Goal: Check status: Check status

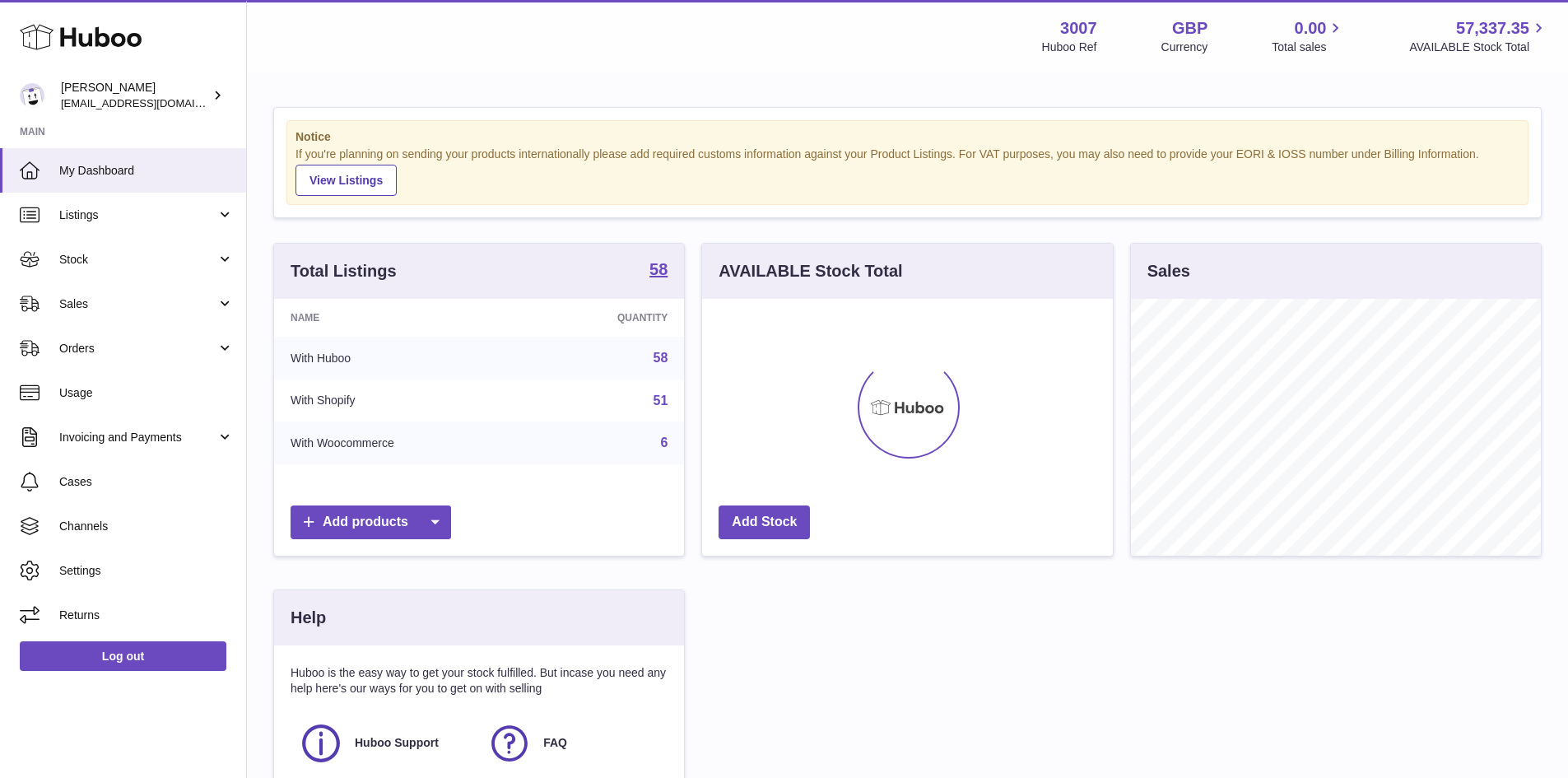
scroll to position [257, 411]
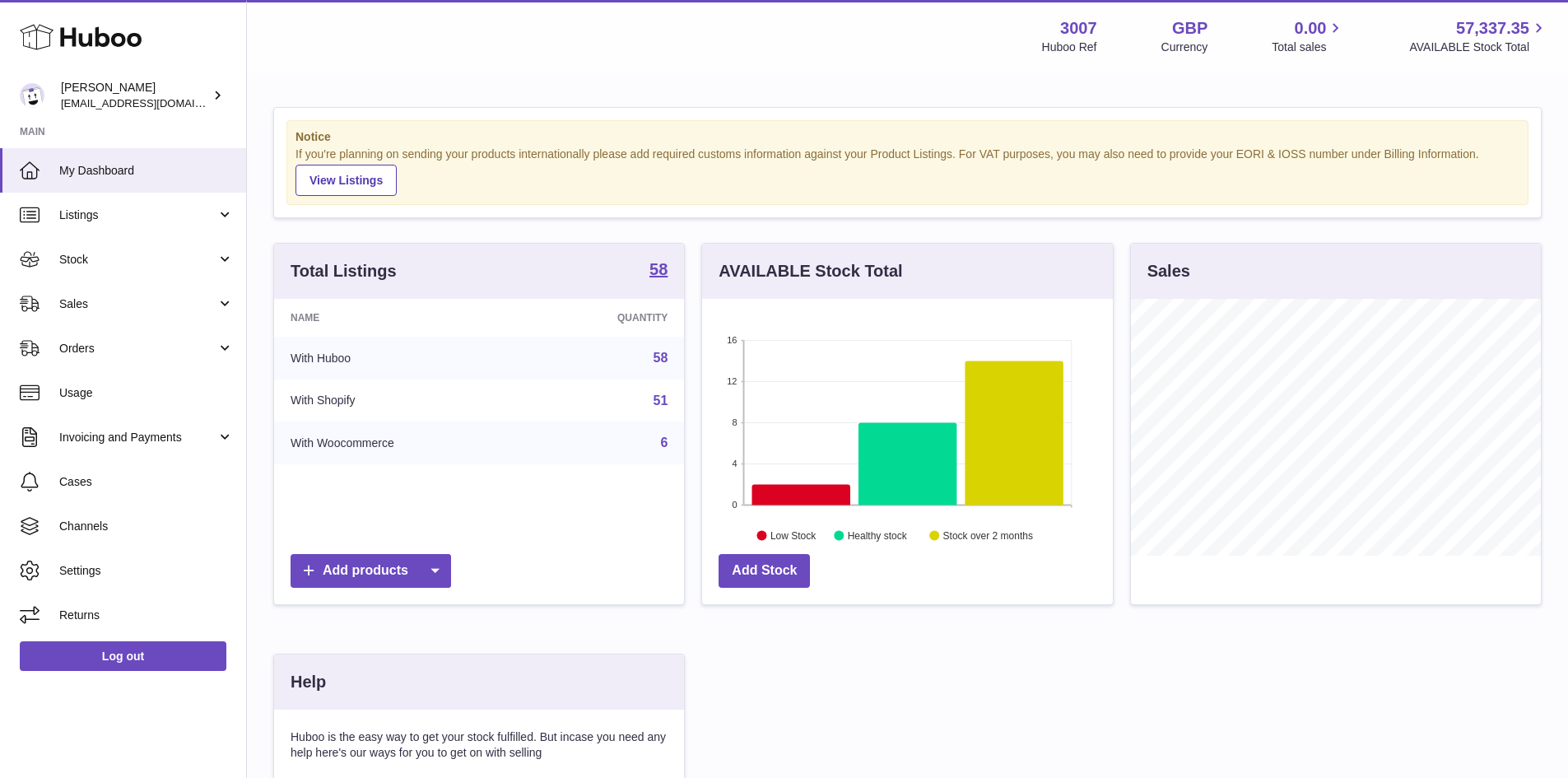
click at [655, 358] on link "58" at bounding box center [661, 357] width 15 height 14
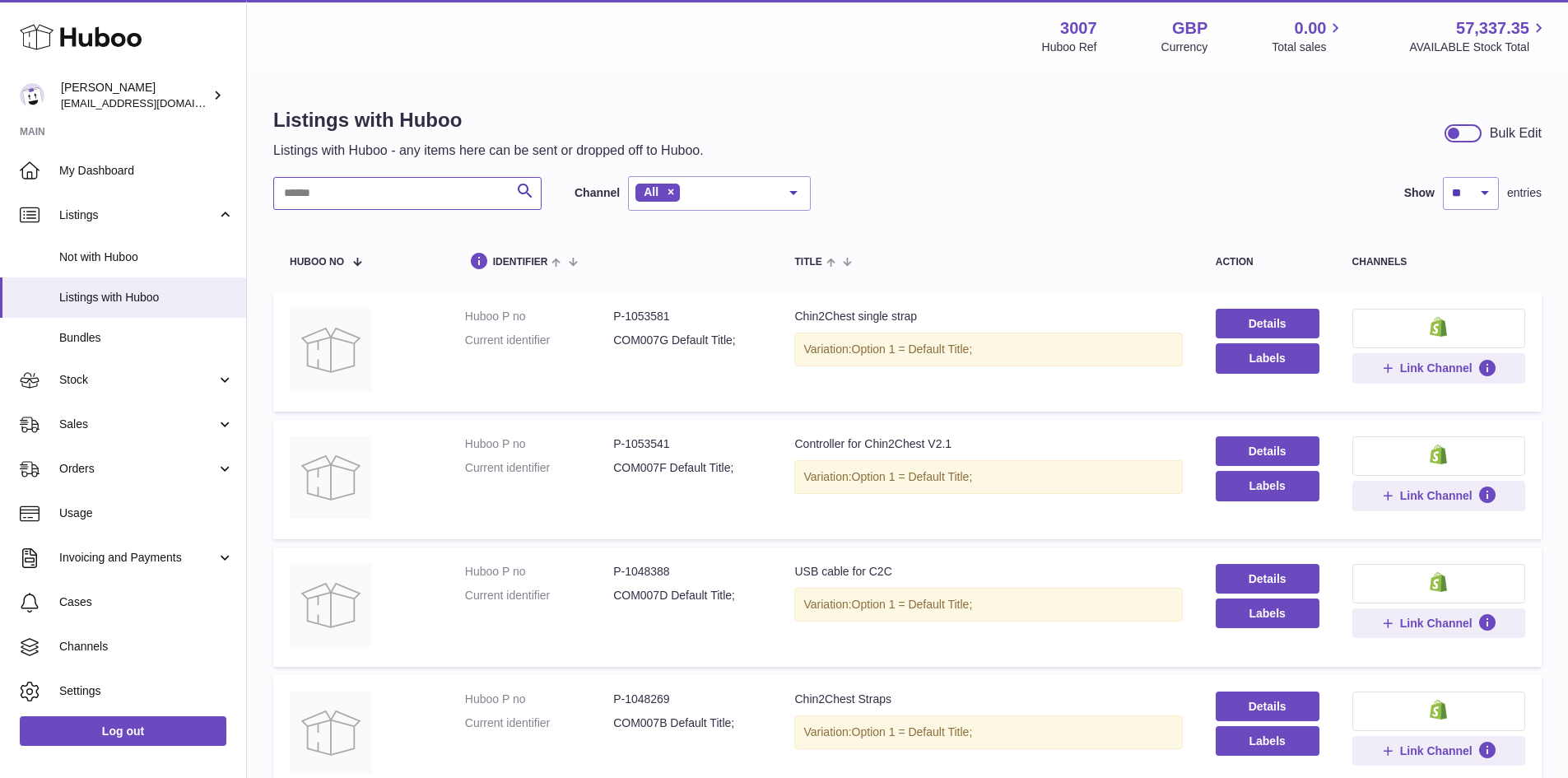
click at [476, 204] on input "text" at bounding box center [407, 193] width 268 height 32
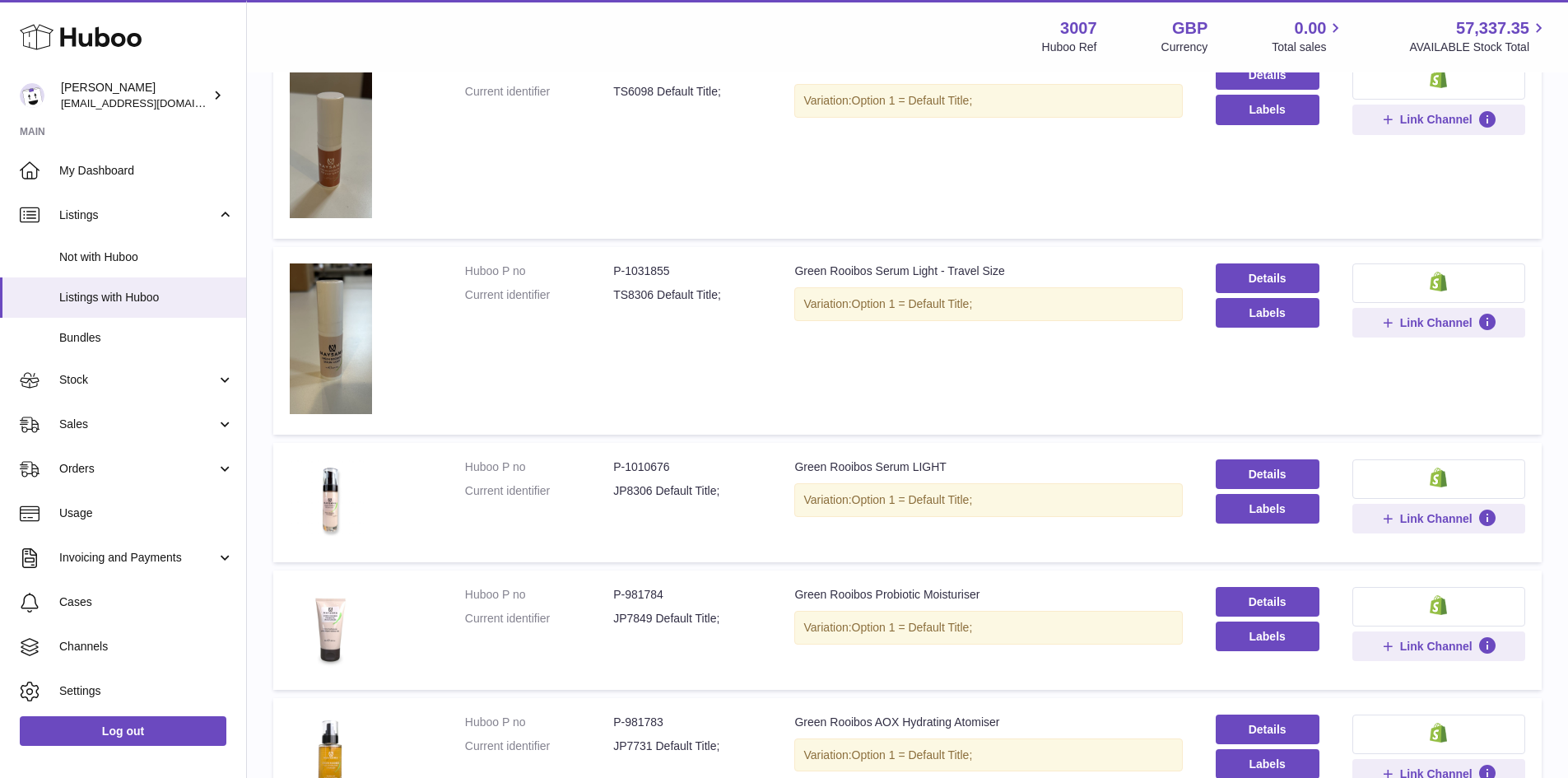
scroll to position [330, 0]
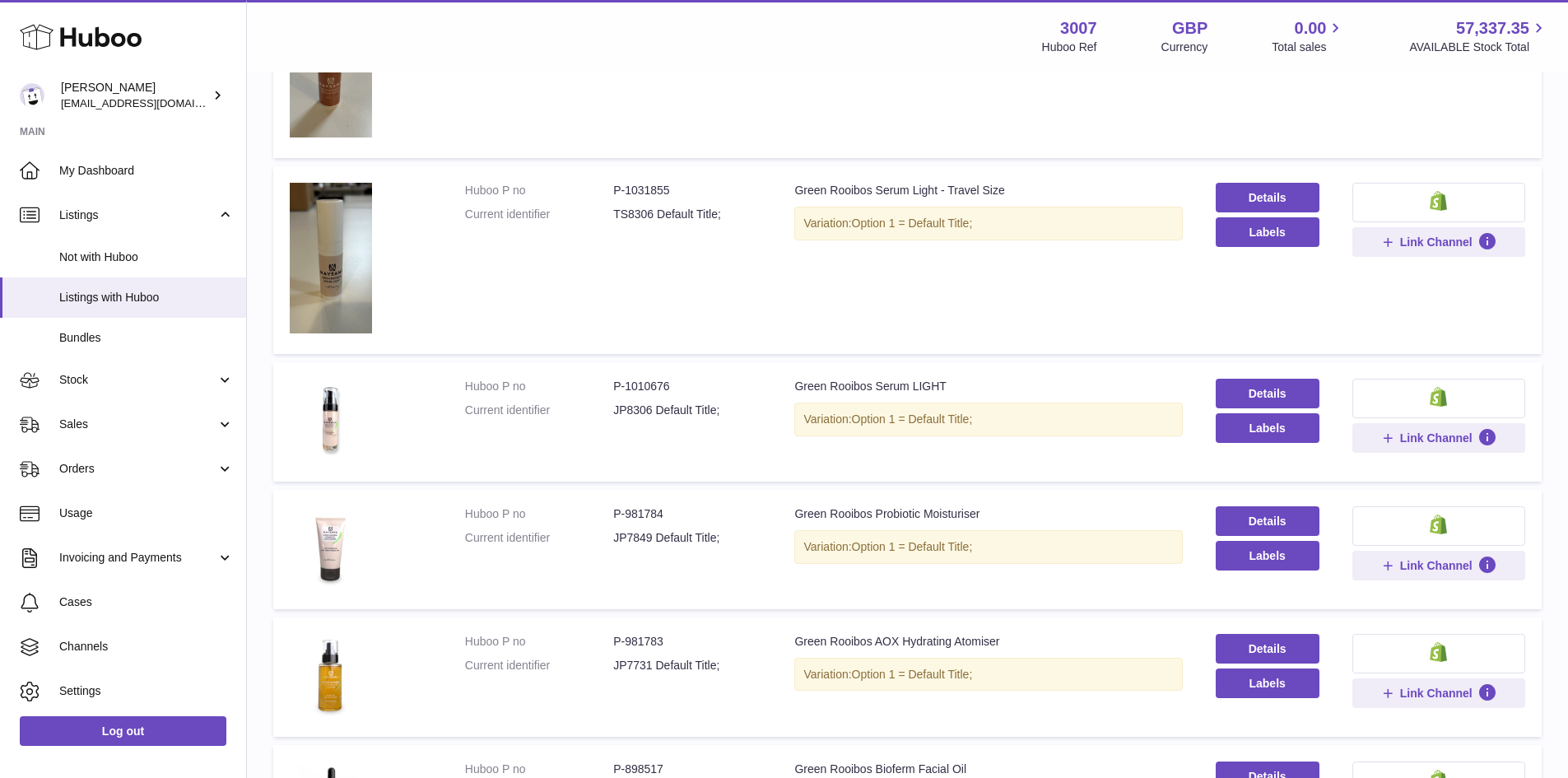
click at [639, 508] on dd "P-981784" at bounding box center [687, 514] width 148 height 15
copy dd "981784"
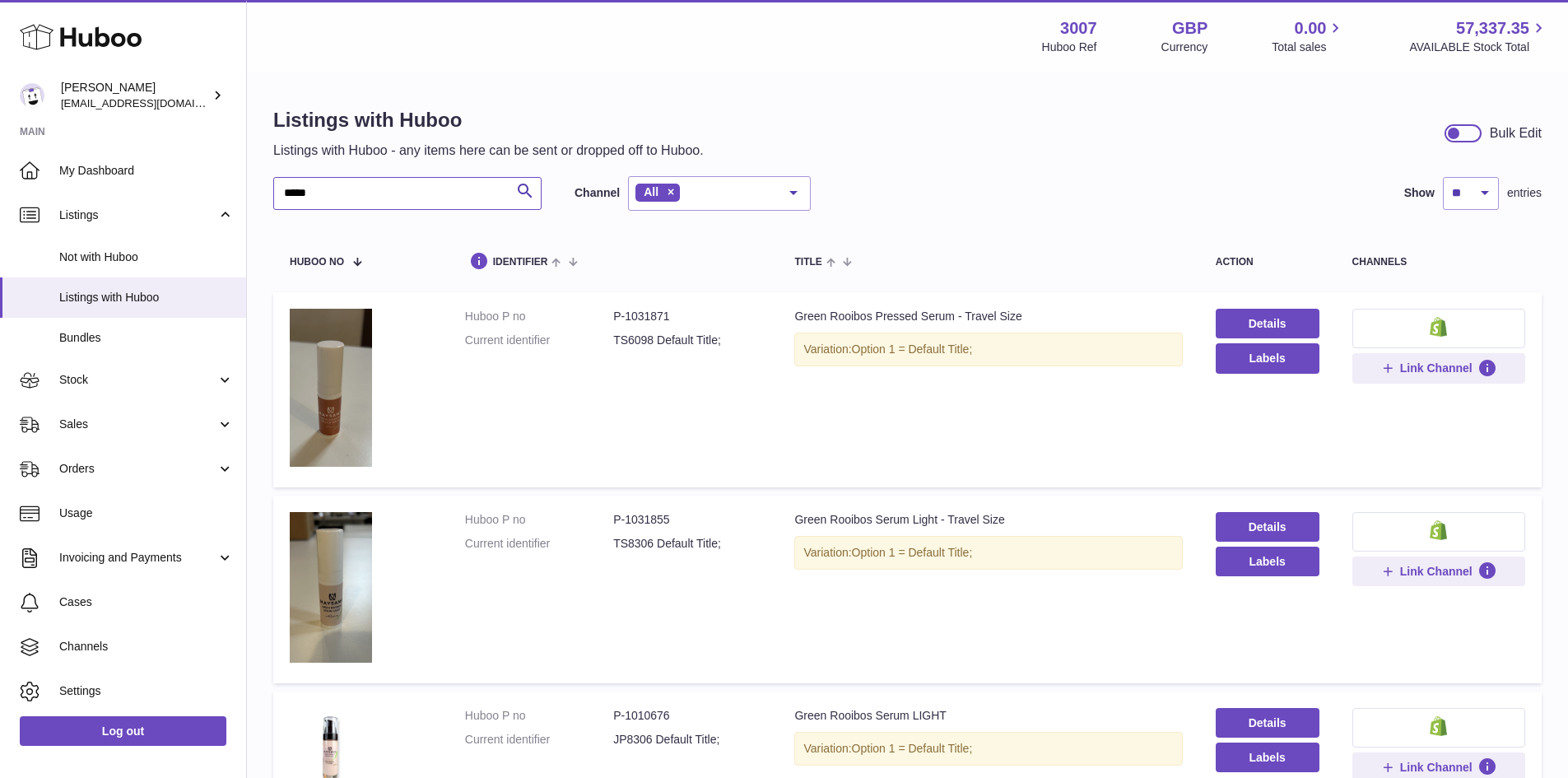
click at [351, 182] on input "*****" at bounding box center [407, 193] width 268 height 32
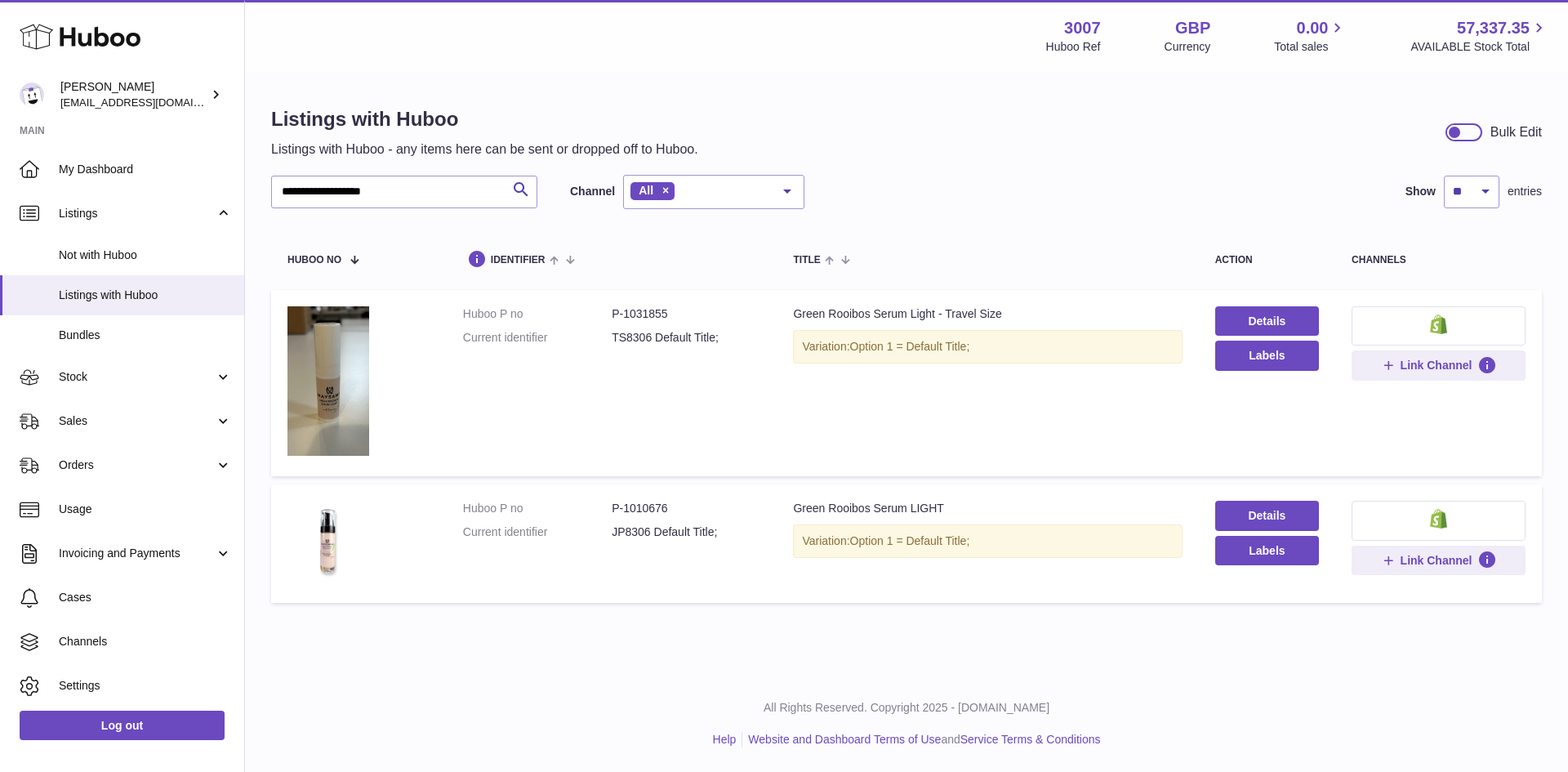
click at [640, 512] on dd "P-1010676" at bounding box center [685, 508] width 149 height 15
copy dd "1010676"
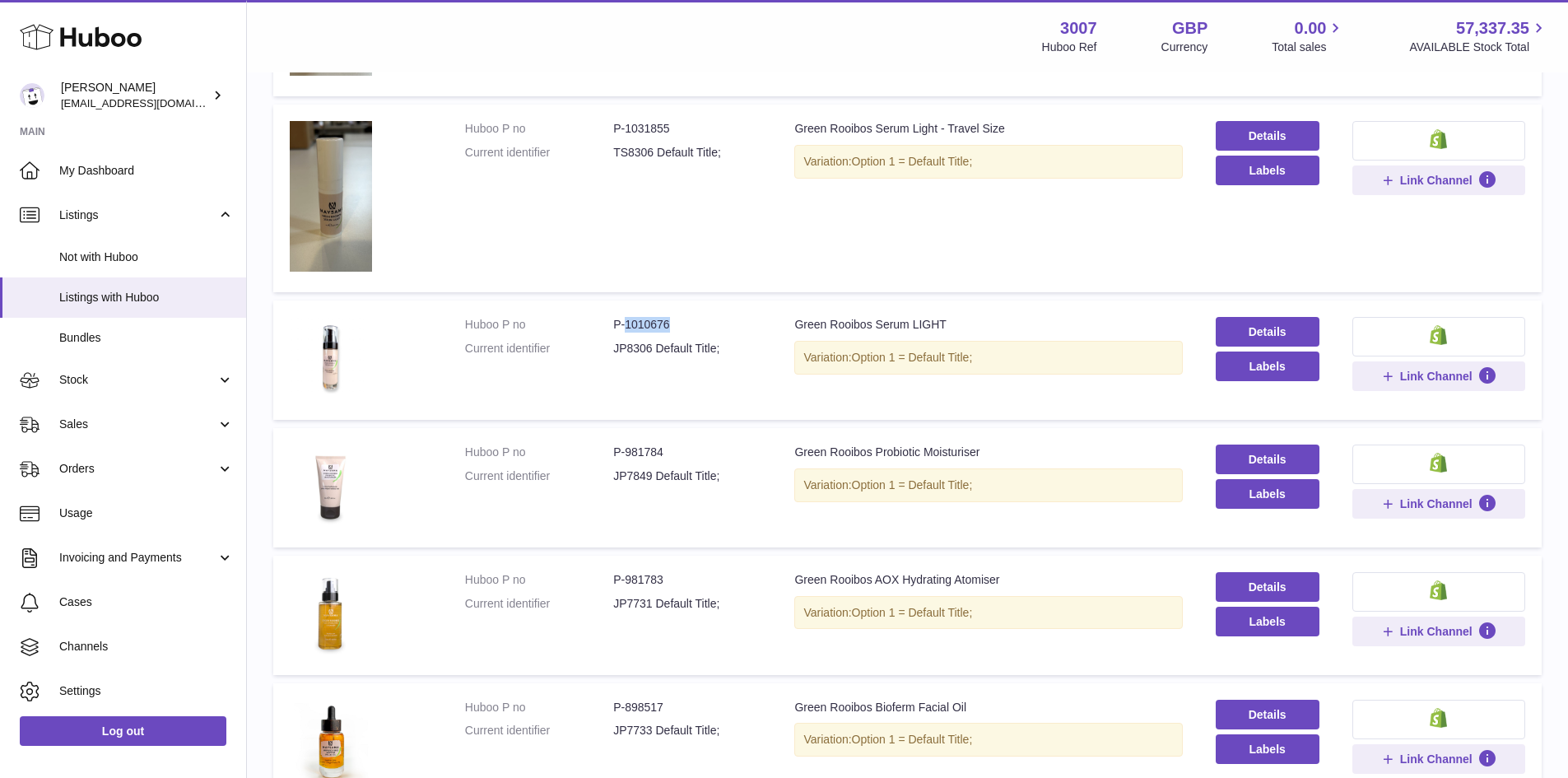
scroll to position [412, 0]
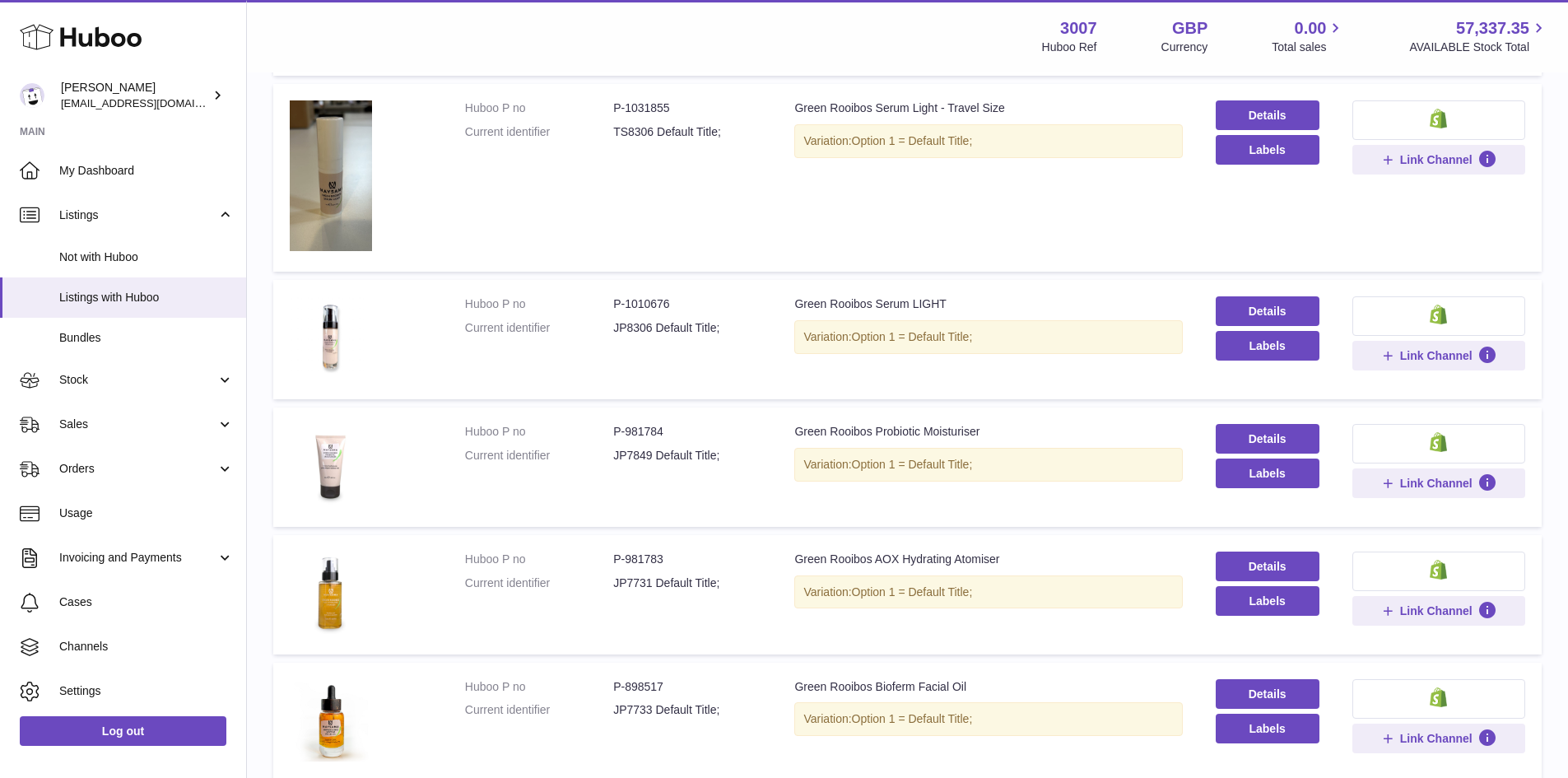
click at [646, 430] on dd "P-981784" at bounding box center [687, 432] width 148 height 15
copy dd "981784"
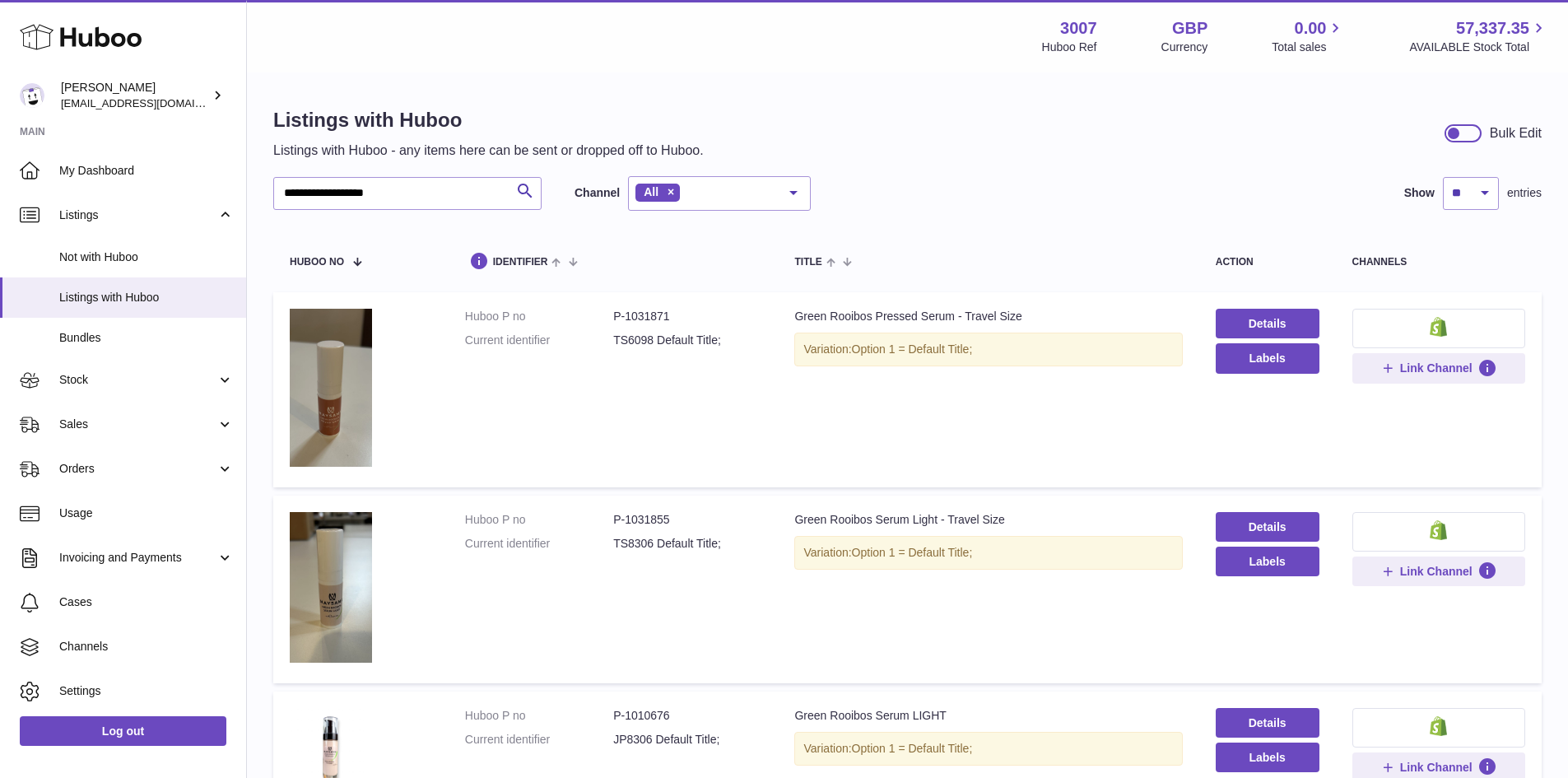
scroll to position [82, 0]
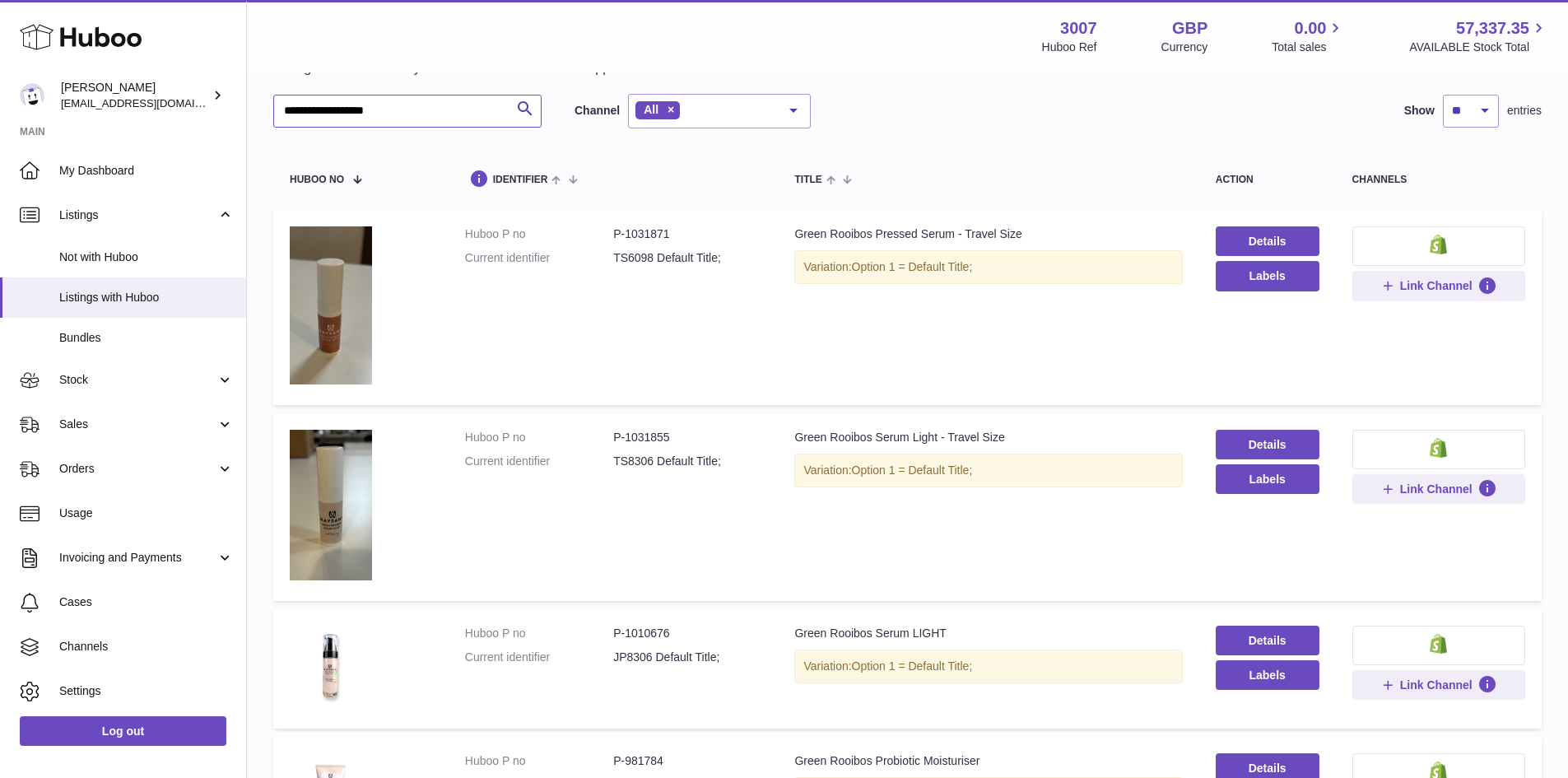
drag, startPoint x: 323, startPoint y: 111, endPoint x: 409, endPoint y: 108, distance: 86.1
click at [409, 108] on input "**********" at bounding box center [407, 111] width 268 height 32
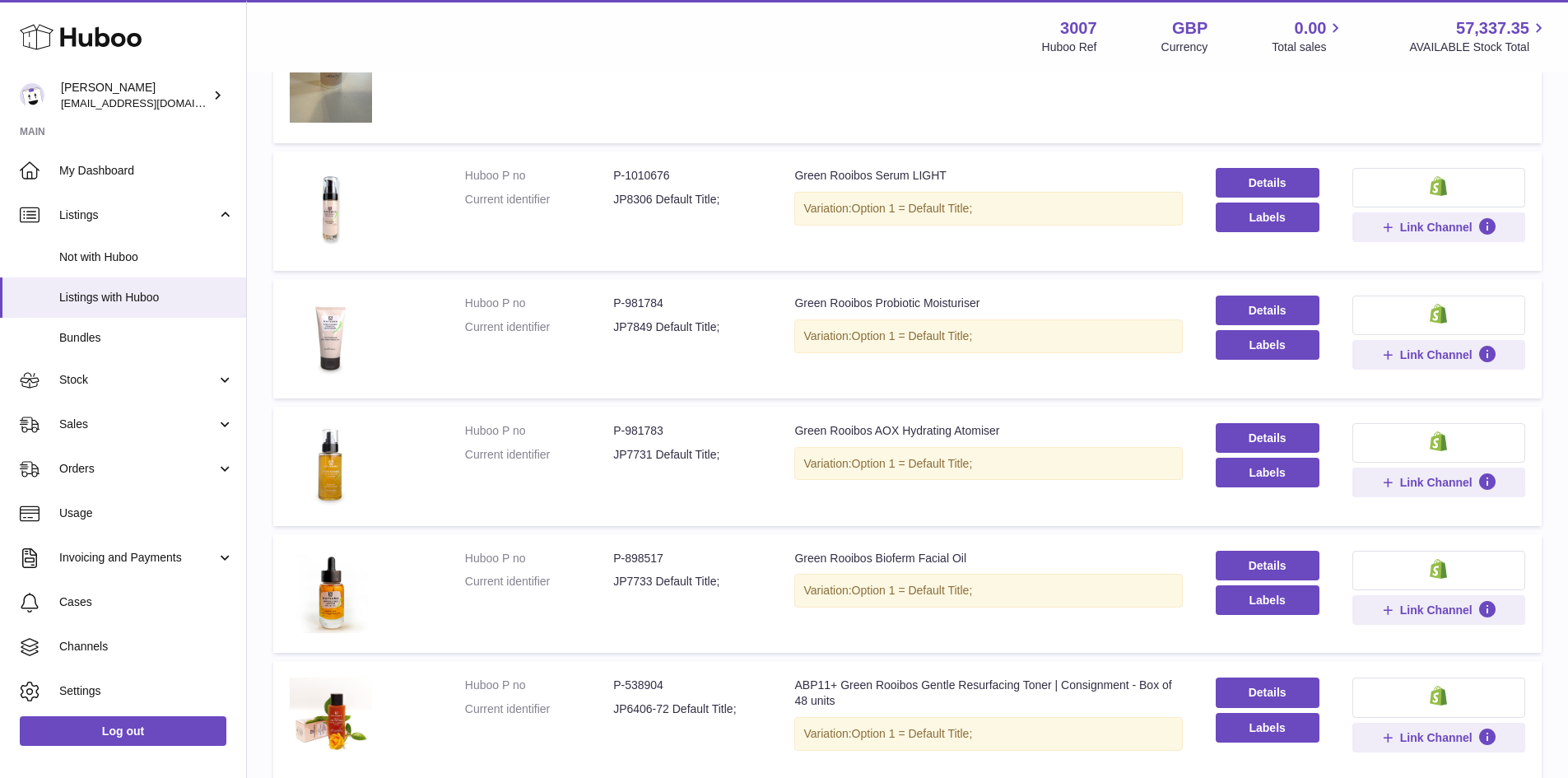
scroll to position [576, 0]
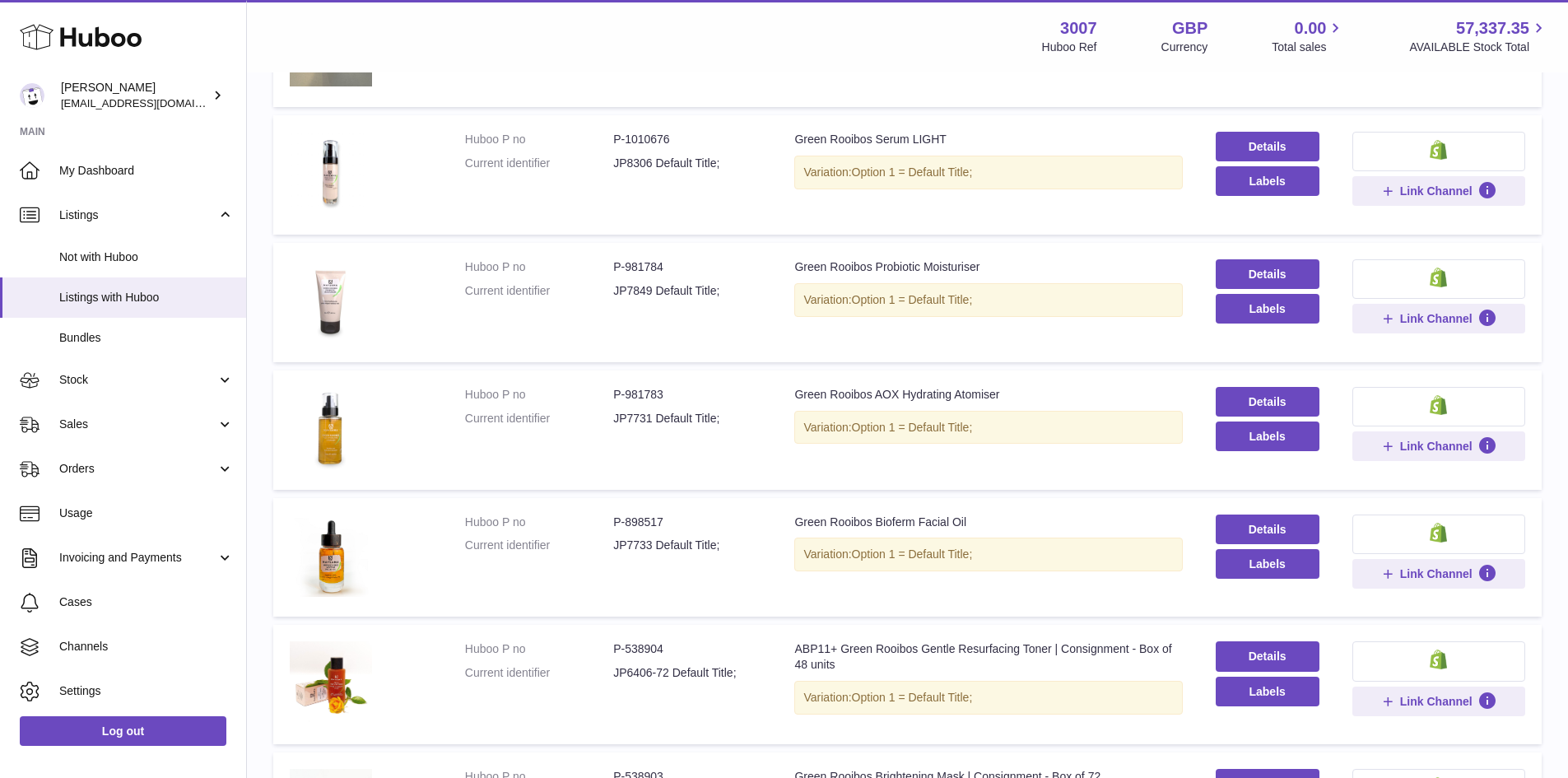
type input "*****"
click at [645, 515] on dd "P-898517" at bounding box center [687, 522] width 148 height 15
copy dd "898517"
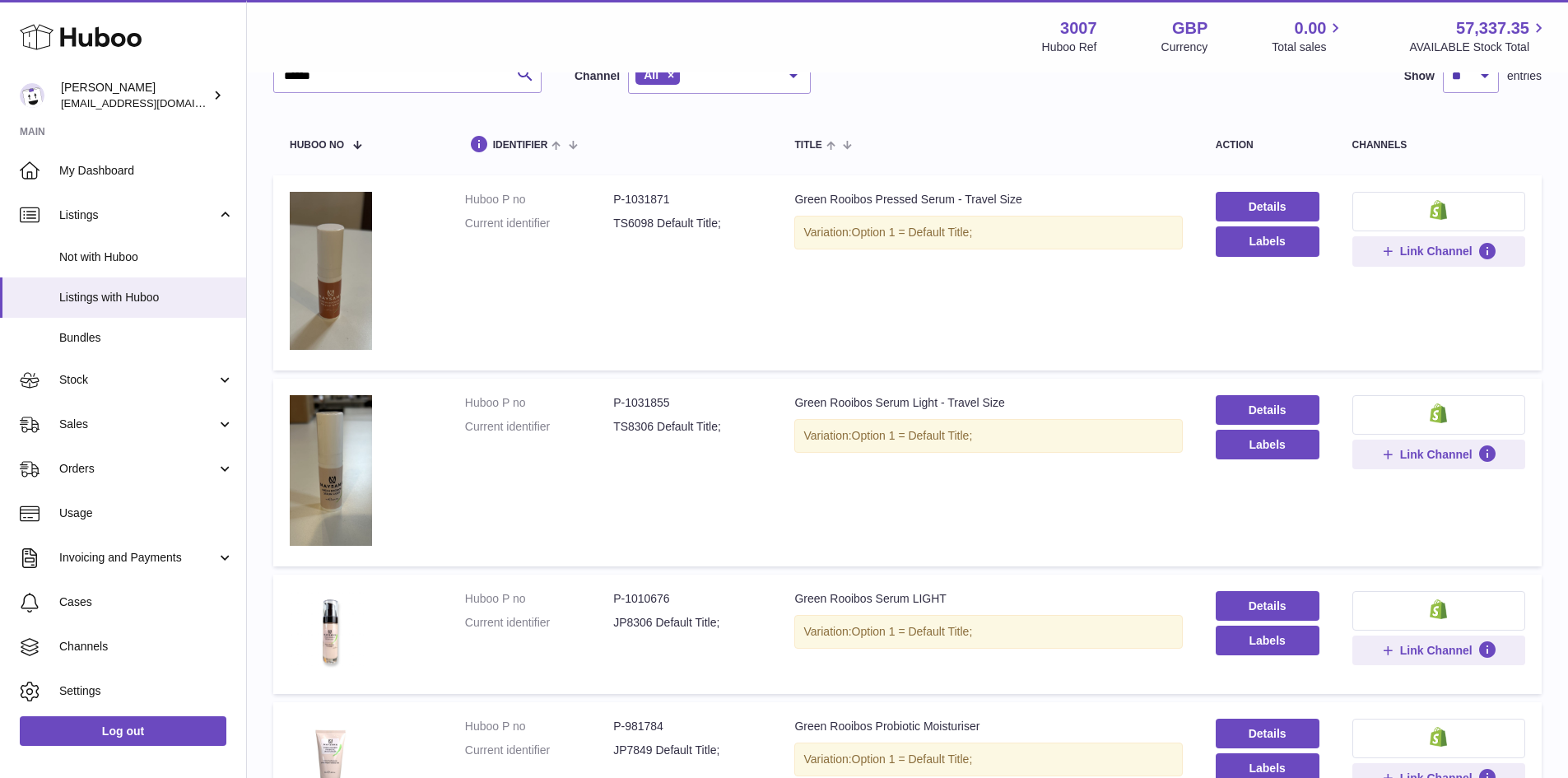
scroll to position [0, 0]
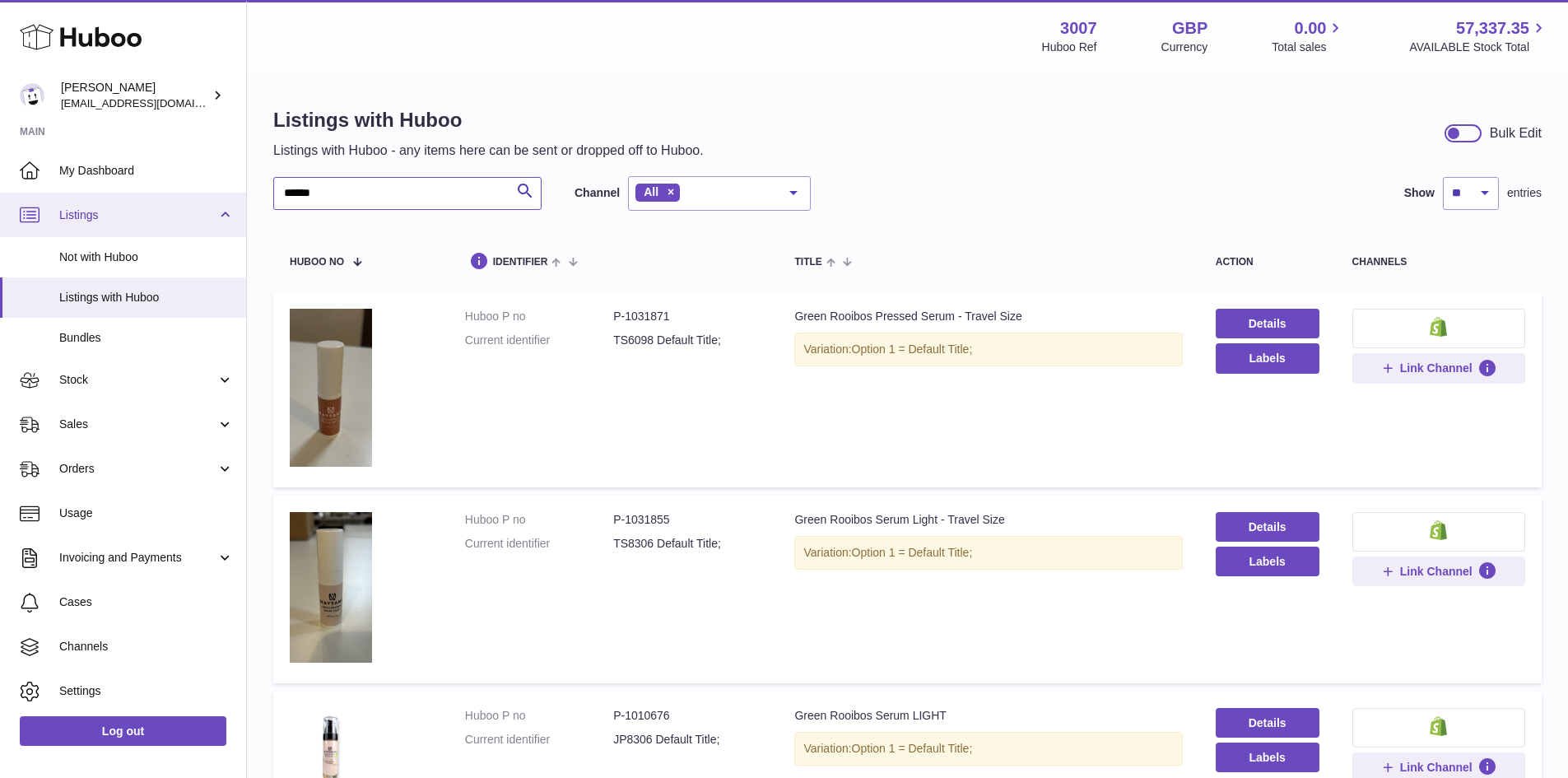
drag, startPoint x: 461, startPoint y: 193, endPoint x: 239, endPoint y: 193, distance: 222.0
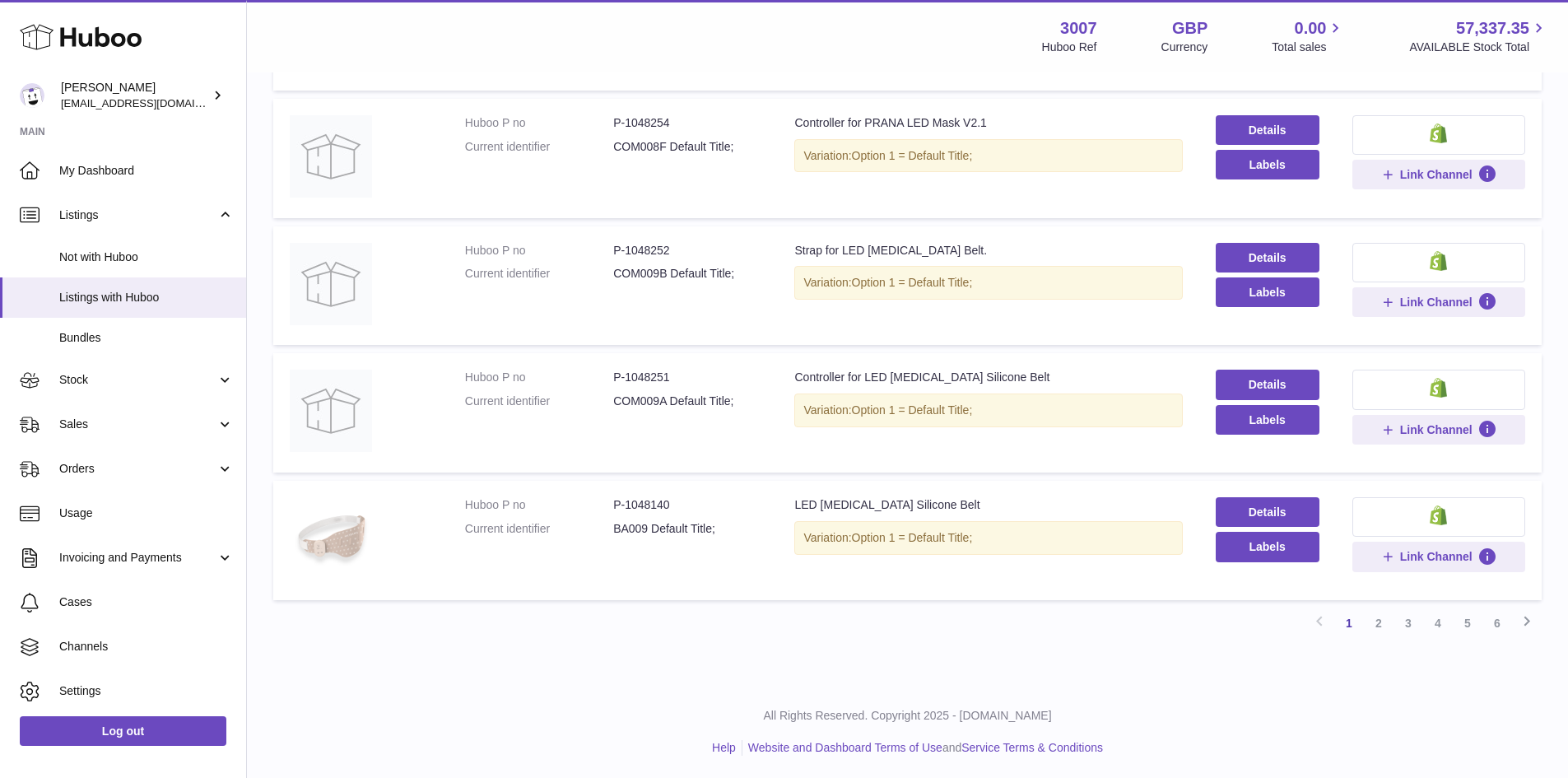
scroll to position [962, 0]
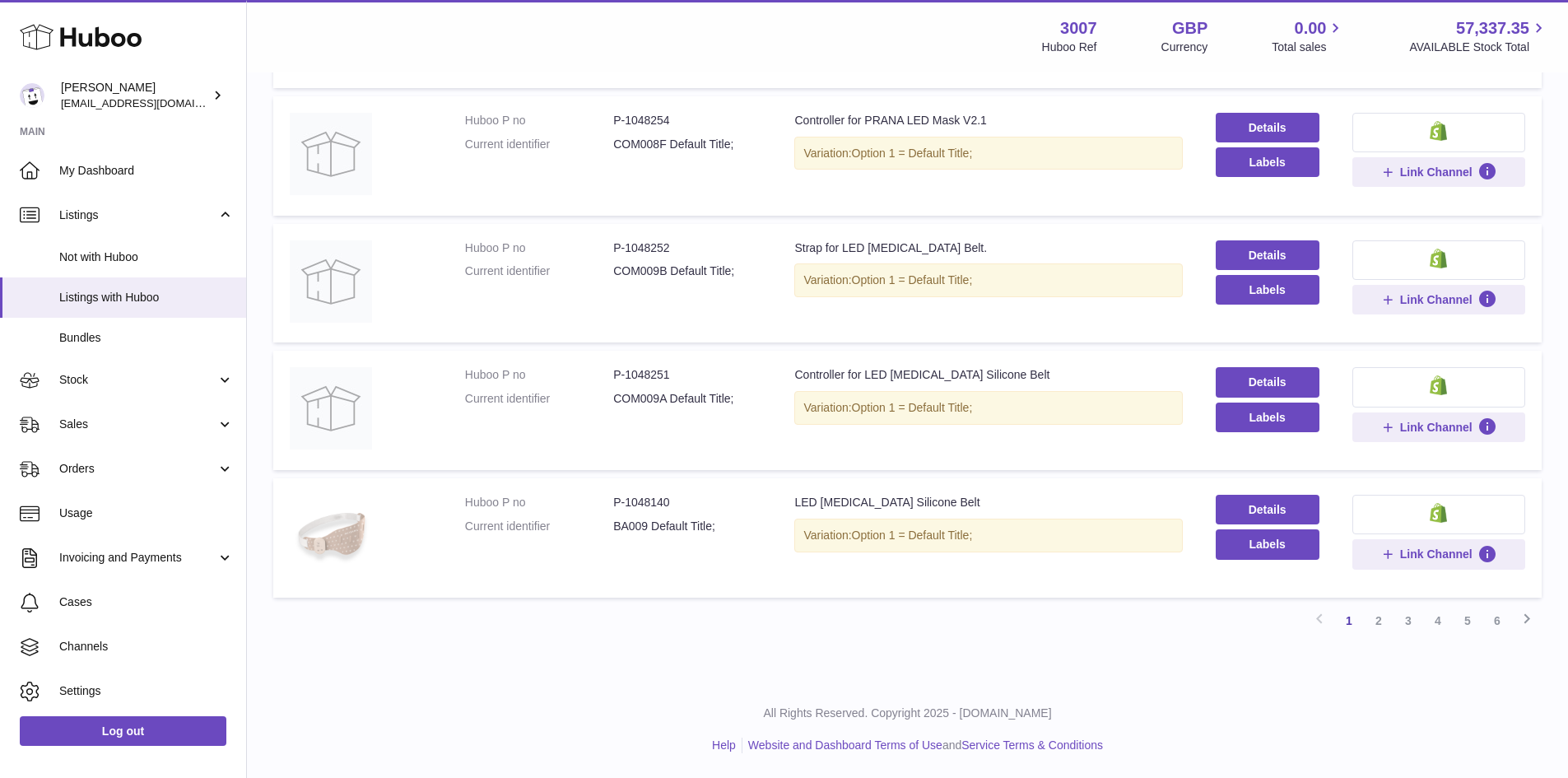
click at [1440, 621] on link "4" at bounding box center [1438, 620] width 30 height 30
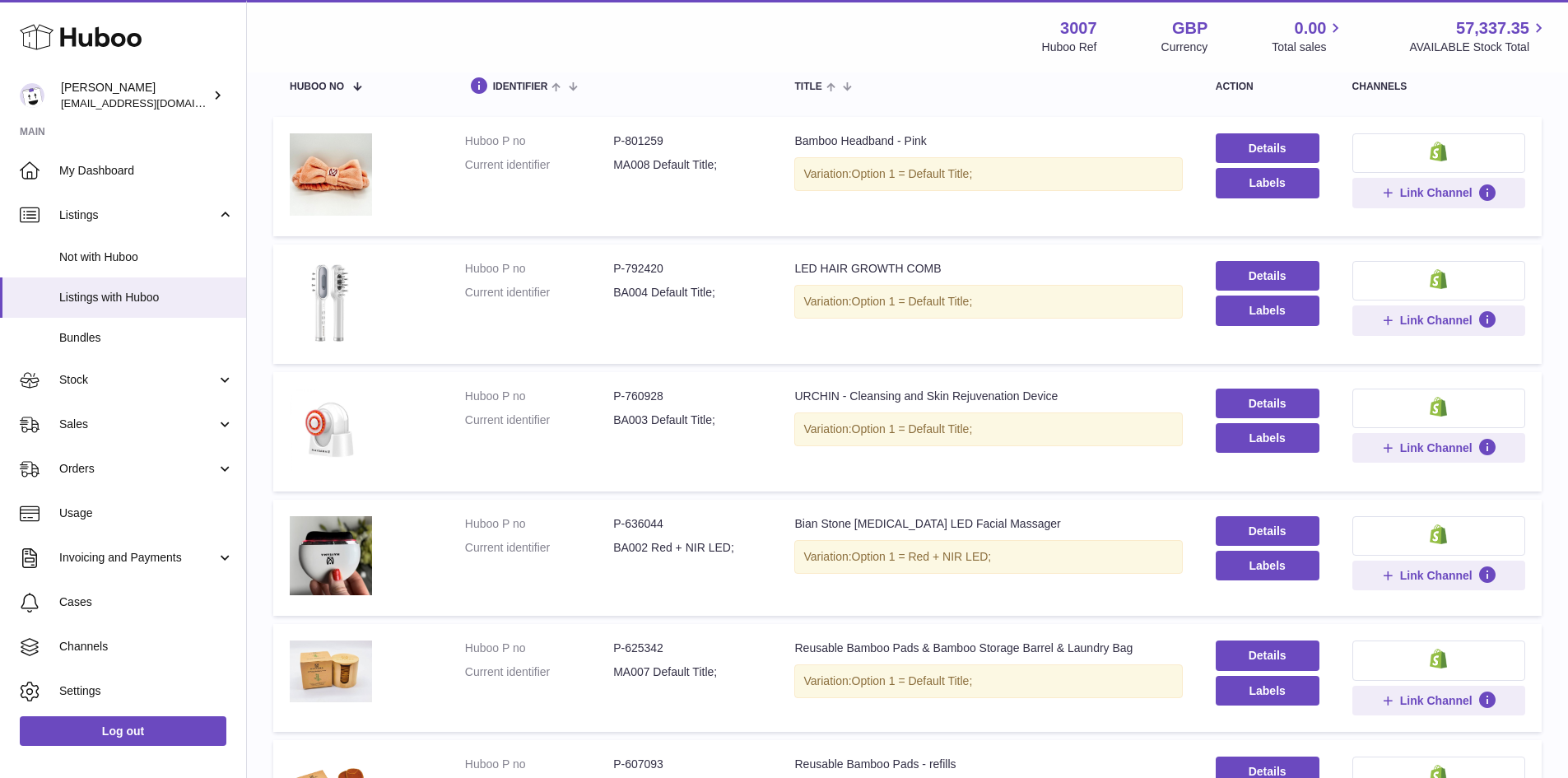
scroll to position [157, 0]
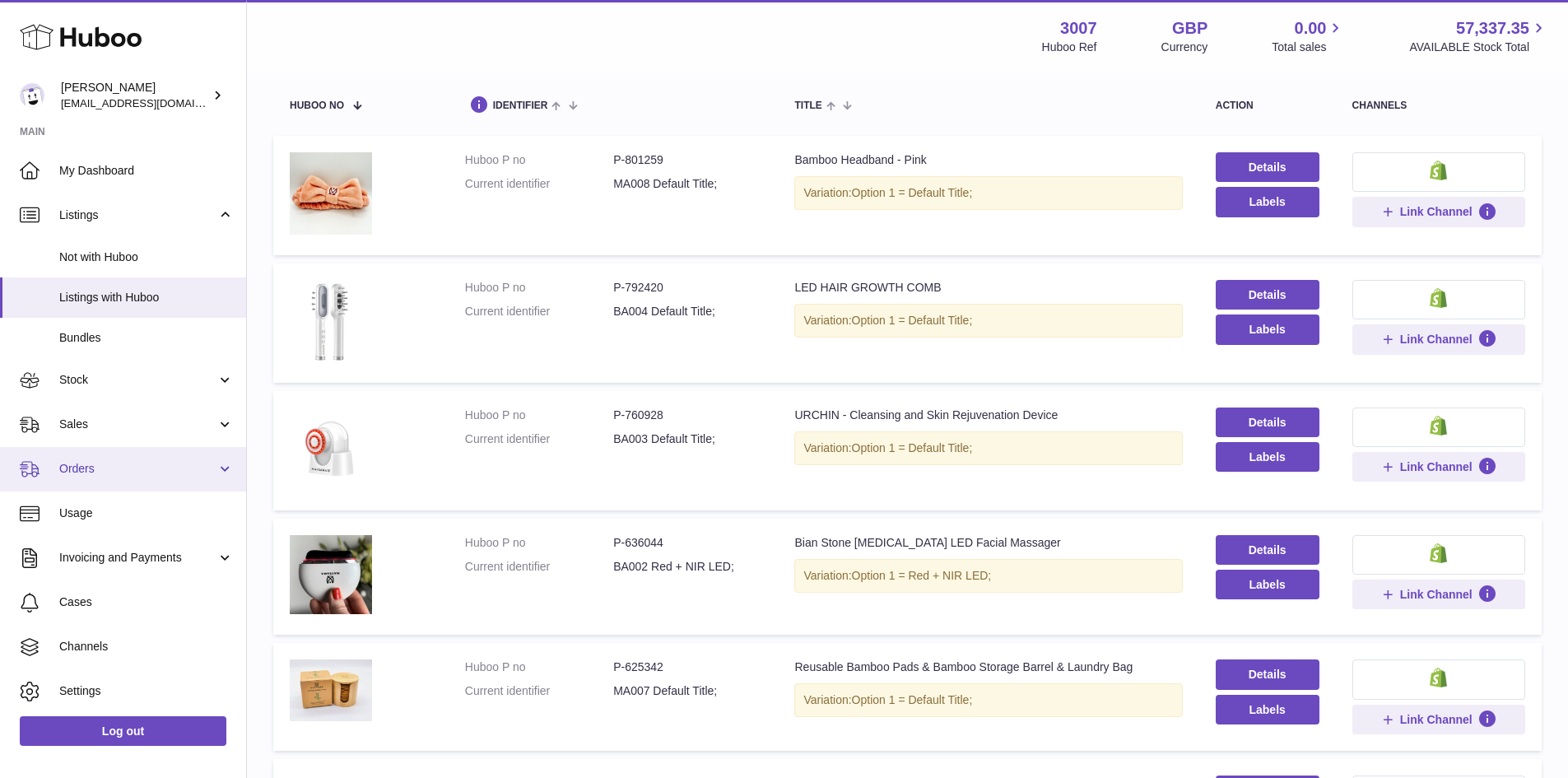
click at [78, 471] on span "Orders" at bounding box center [138, 468] width 158 height 15
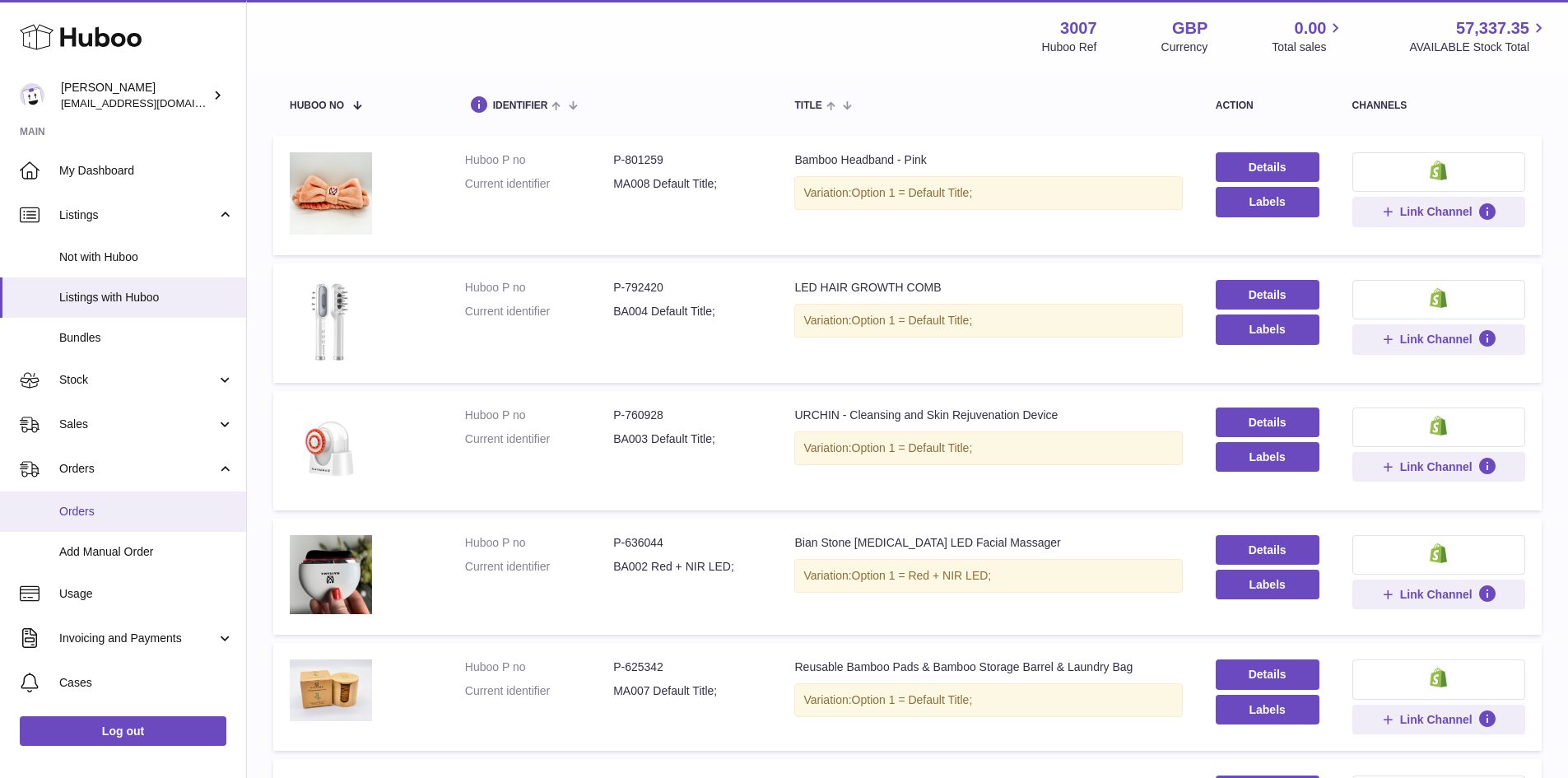
click at [95, 514] on span "Orders" at bounding box center [146, 511] width 175 height 15
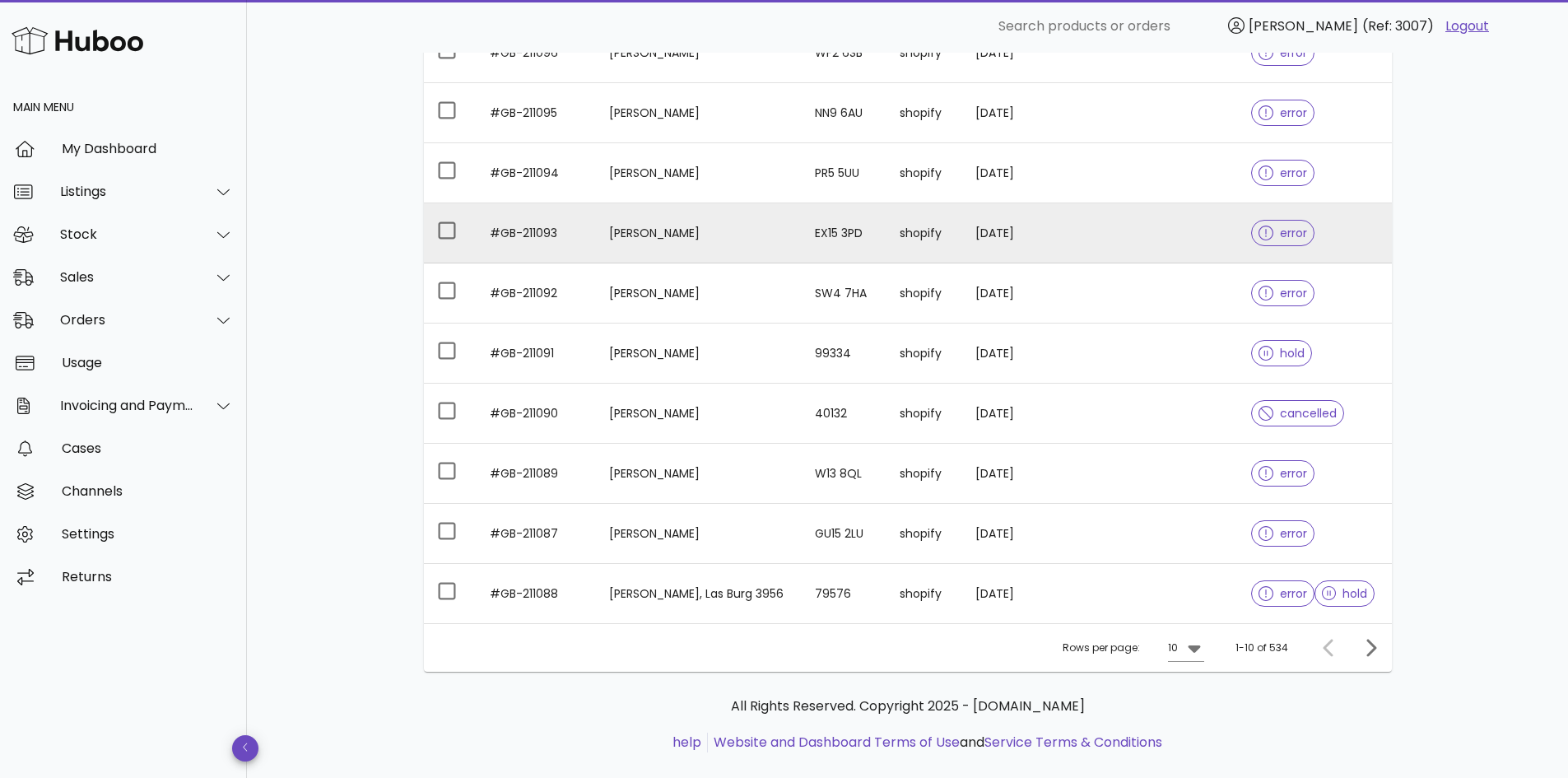
scroll to position [306, 0]
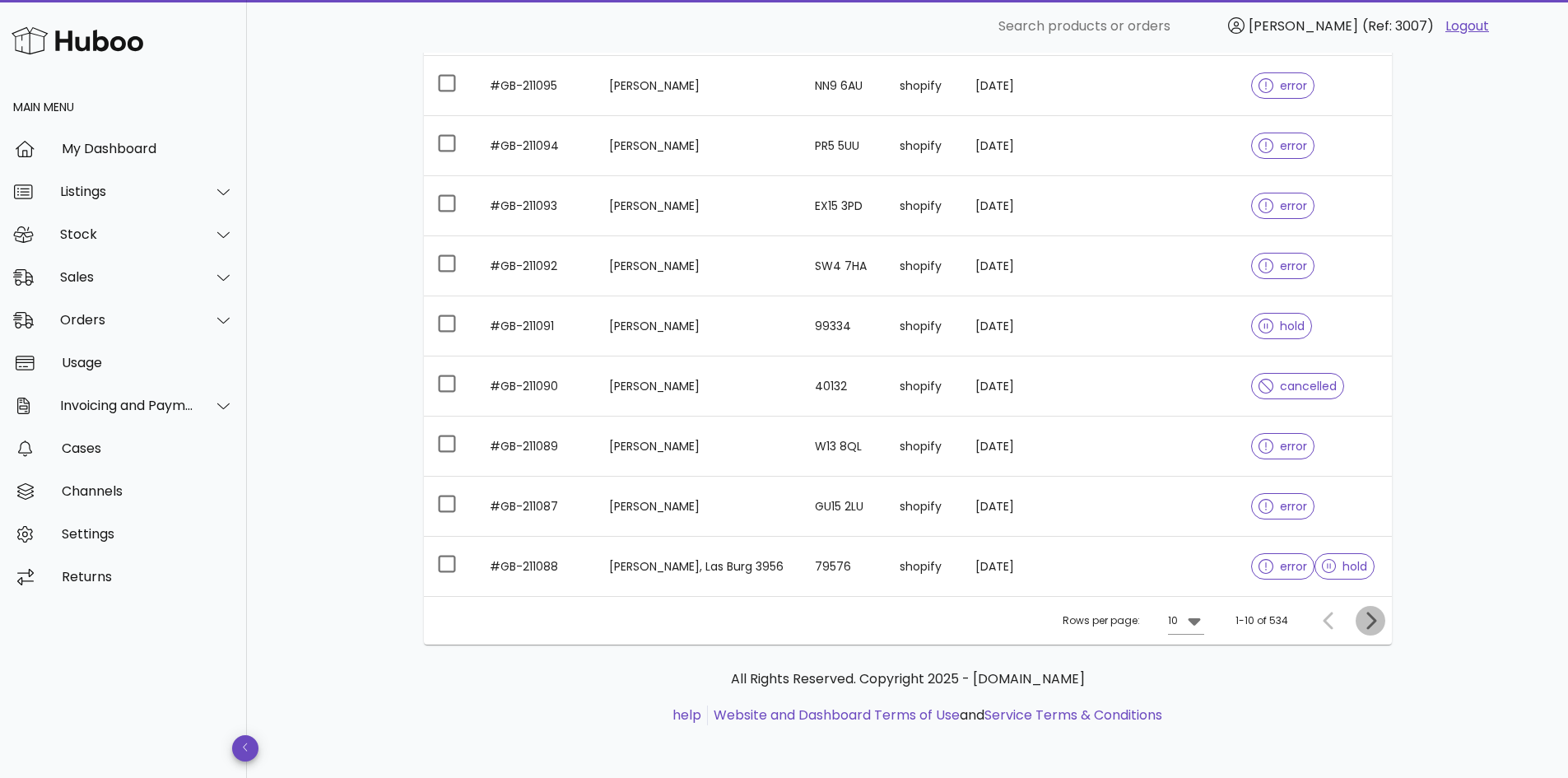
click at [1369, 620] on icon "Next page" at bounding box center [1370, 620] width 20 height 20
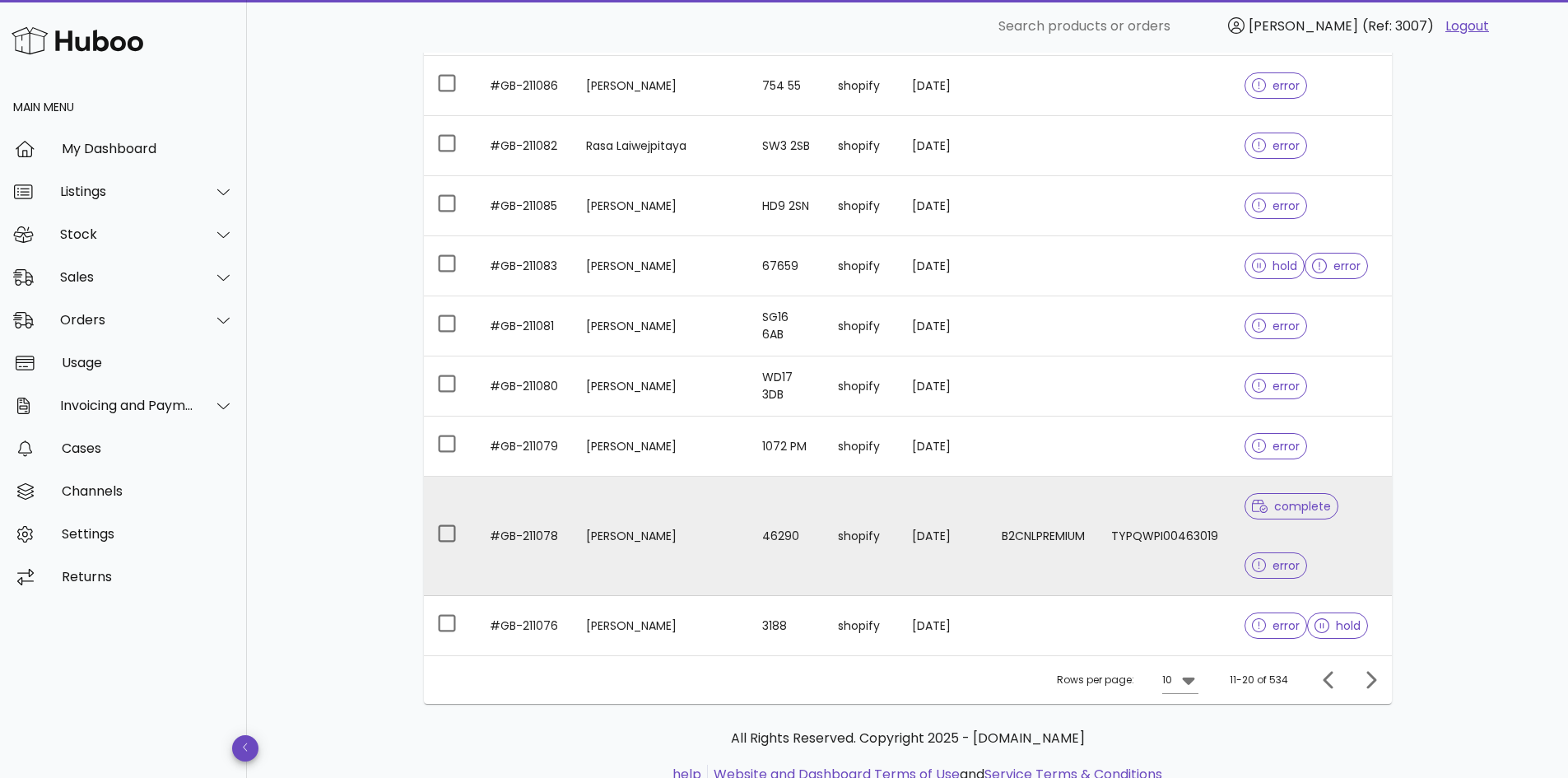
click at [634, 538] on td "Kristina Steponavice" at bounding box center [661, 536] width 176 height 119
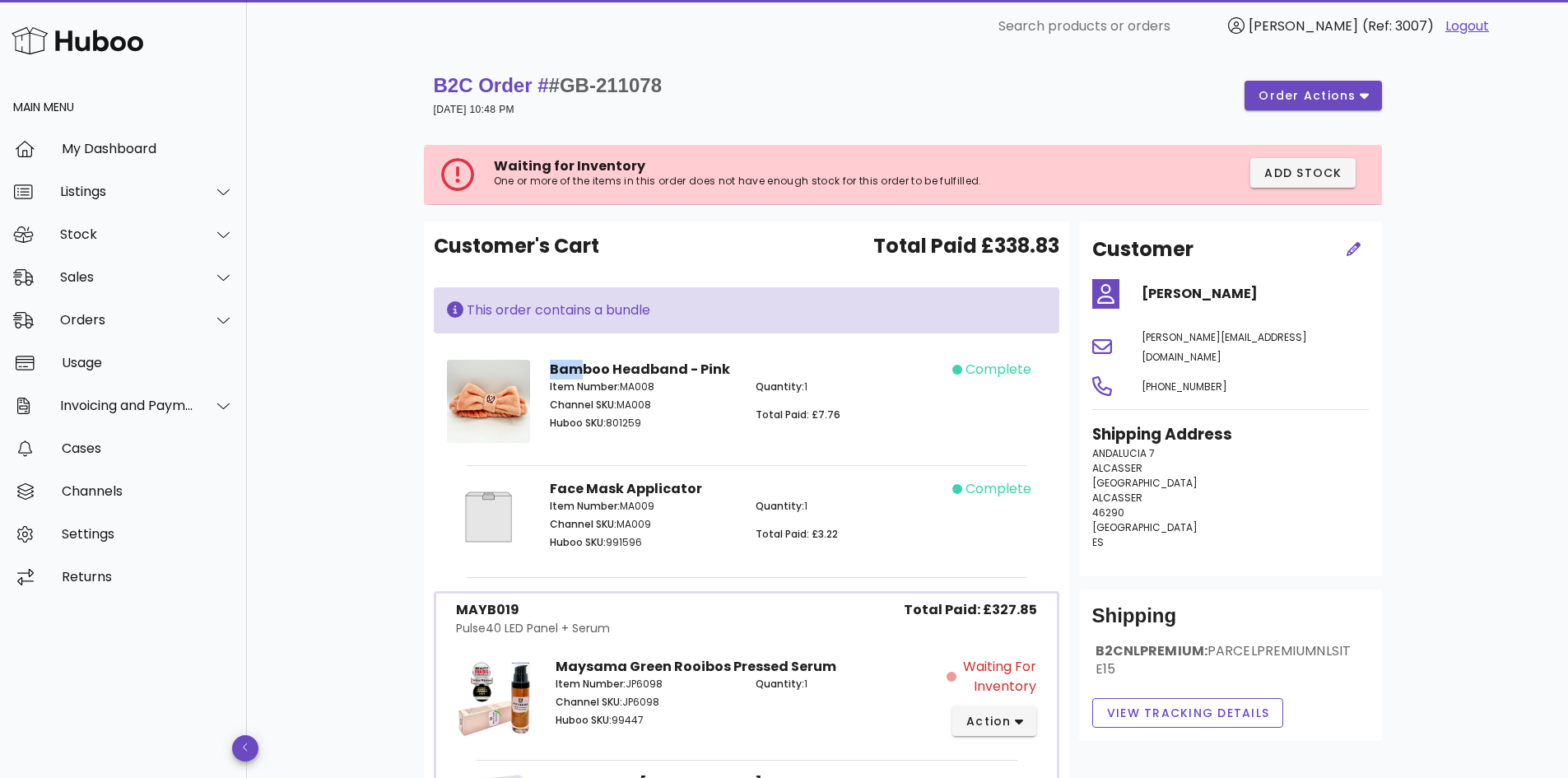
drag, startPoint x: 549, startPoint y: 366, endPoint x: 582, endPoint y: 369, distance: 33.1
click at [582, 369] on strong "Bamboo Headband - Pink" at bounding box center [639, 369] width 181 height 19
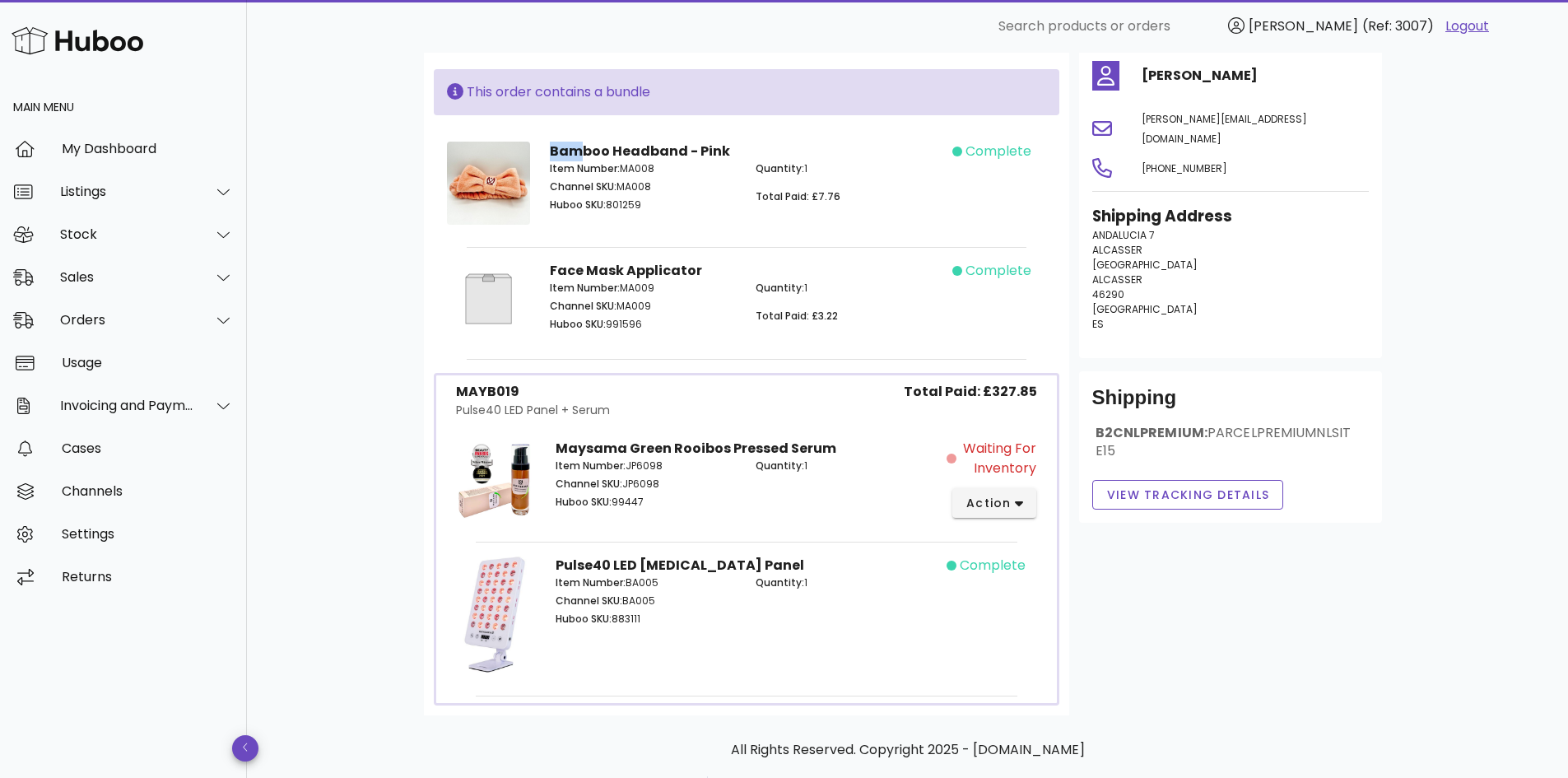
scroll to position [247, 0]
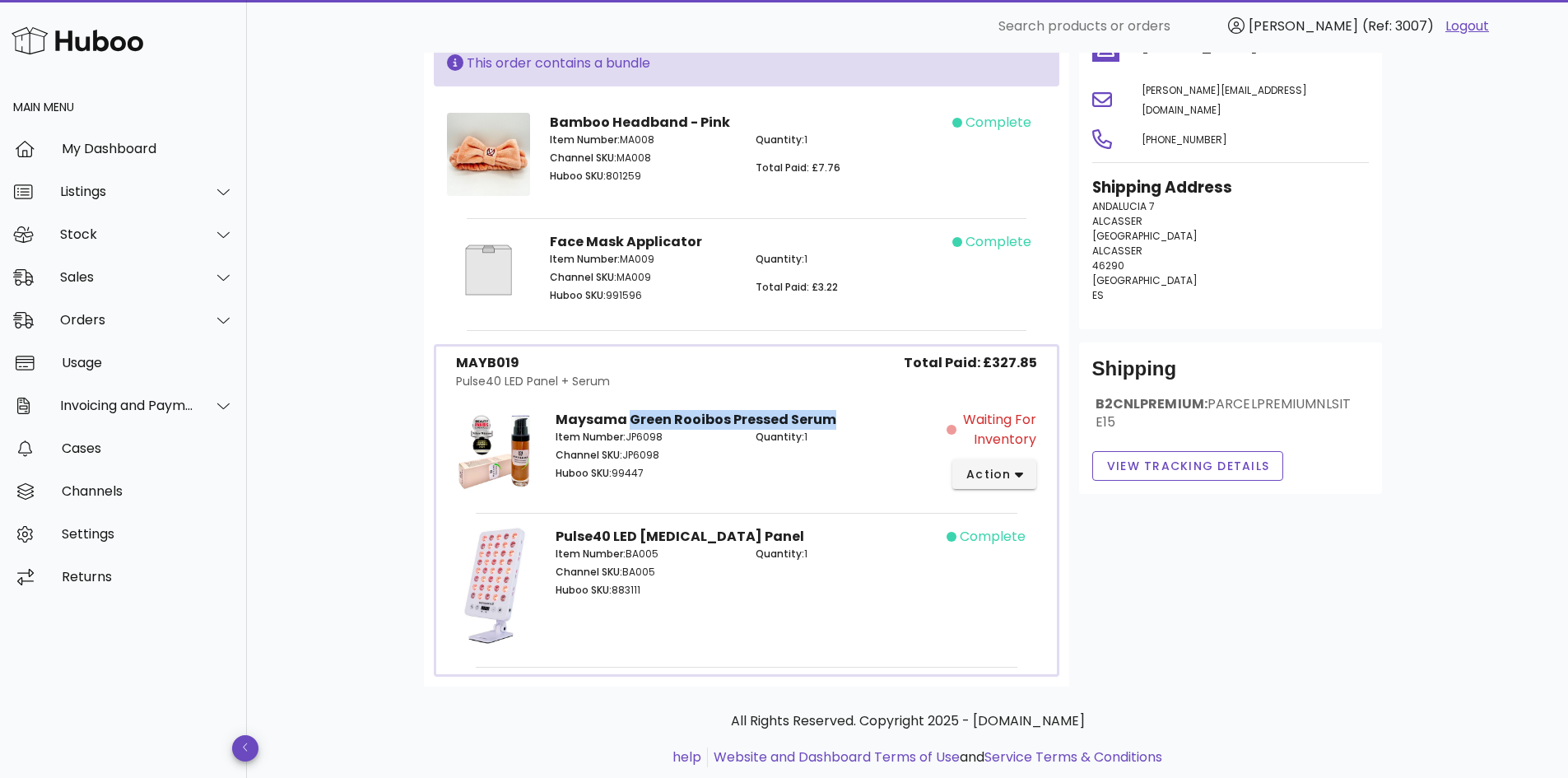
drag, startPoint x: 627, startPoint y: 416, endPoint x: 831, endPoint y: 418, distance: 204.0
click at [831, 418] on div "Maysama Green Rooibos Pressed Serum Item Number: JP6098 Channel SKU: JP6098 Hub…" at bounding box center [746, 453] width 401 height 106
drag, startPoint x: 615, startPoint y: 475, endPoint x: 644, endPoint y: 474, distance: 29.0
click at [644, 474] on p "Huboo SKU: 99447" at bounding box center [646, 474] width 181 height 15
copy p "99447"
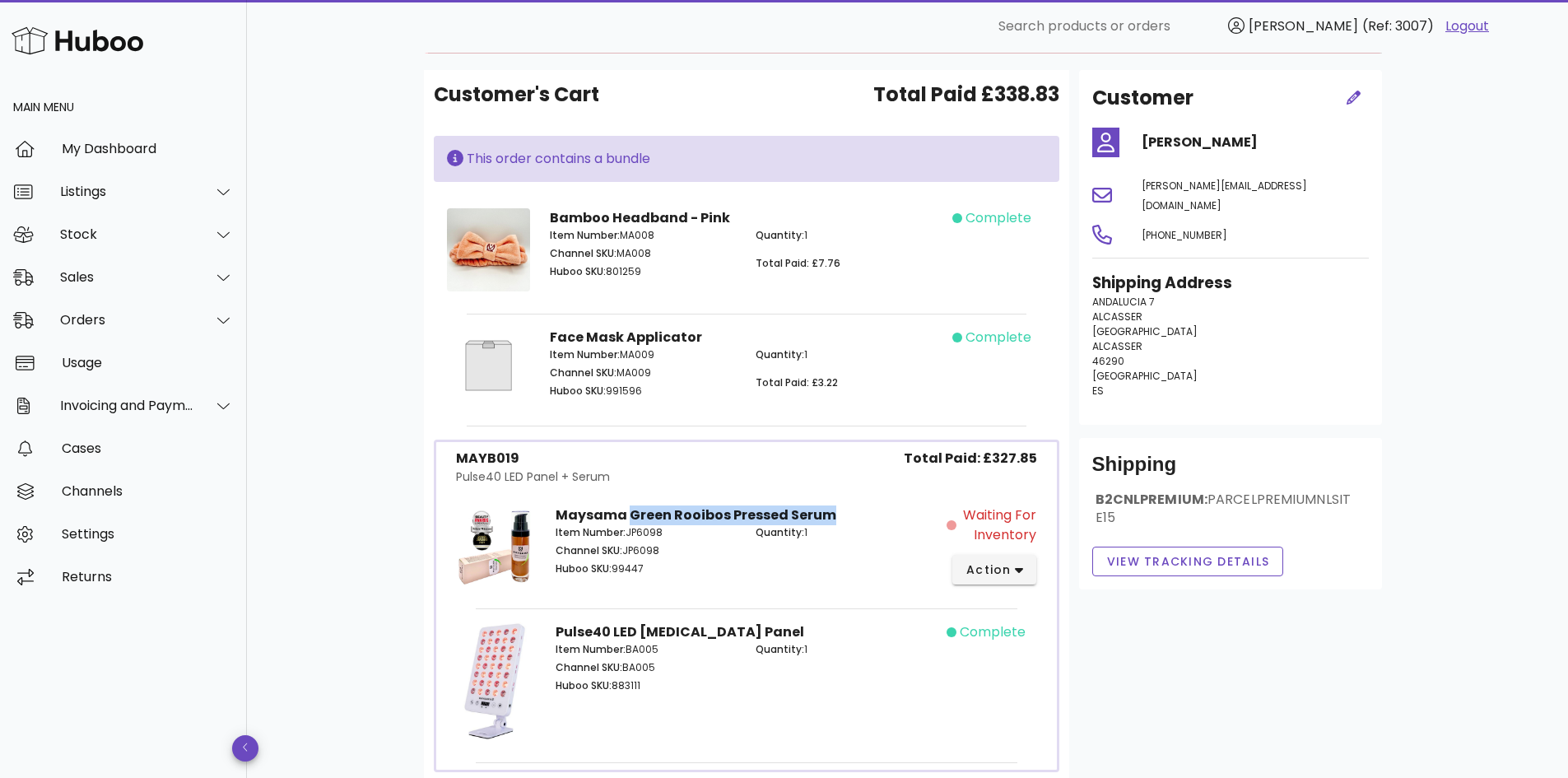
scroll to position [0, 0]
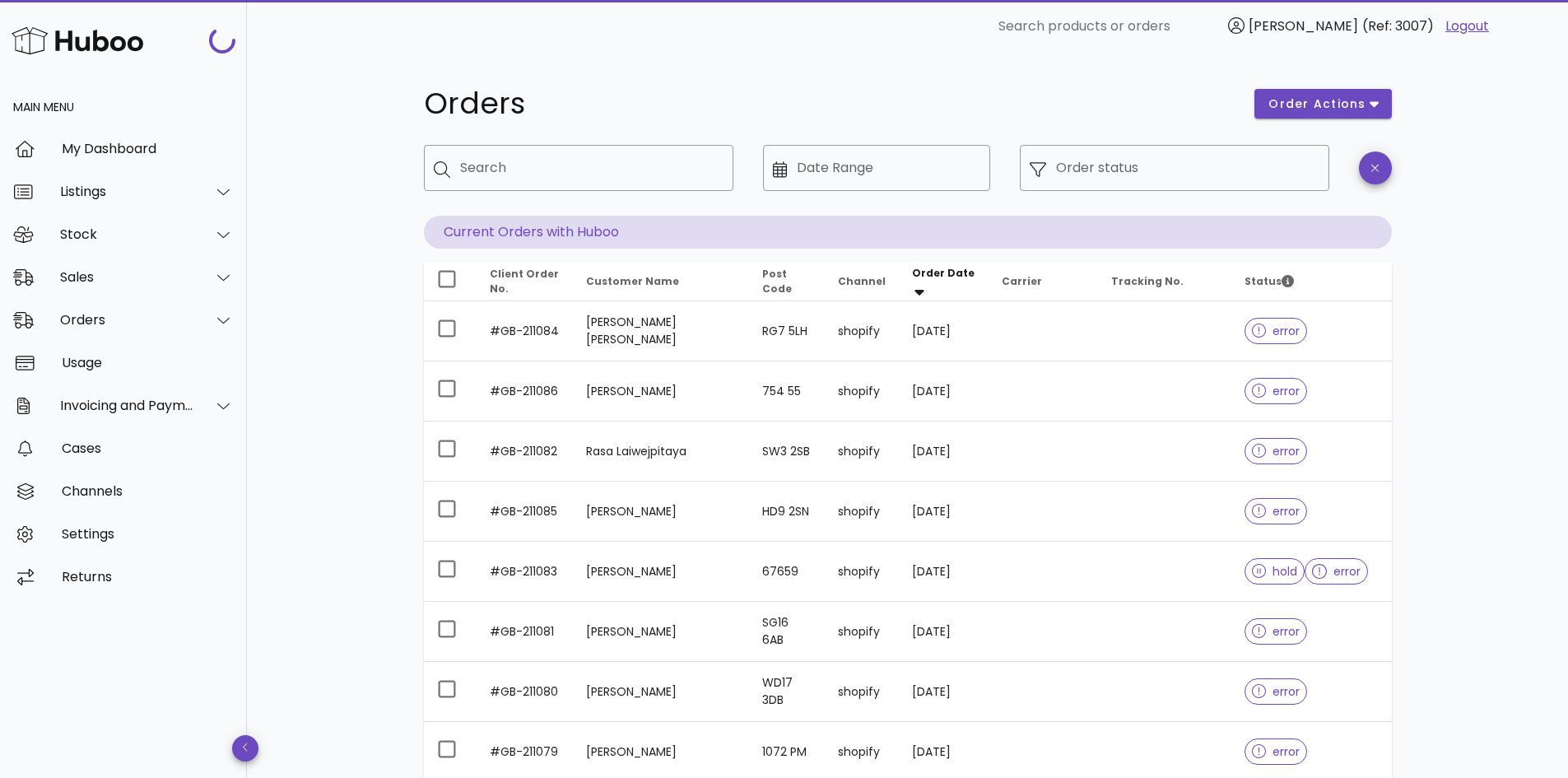
scroll to position [306, 0]
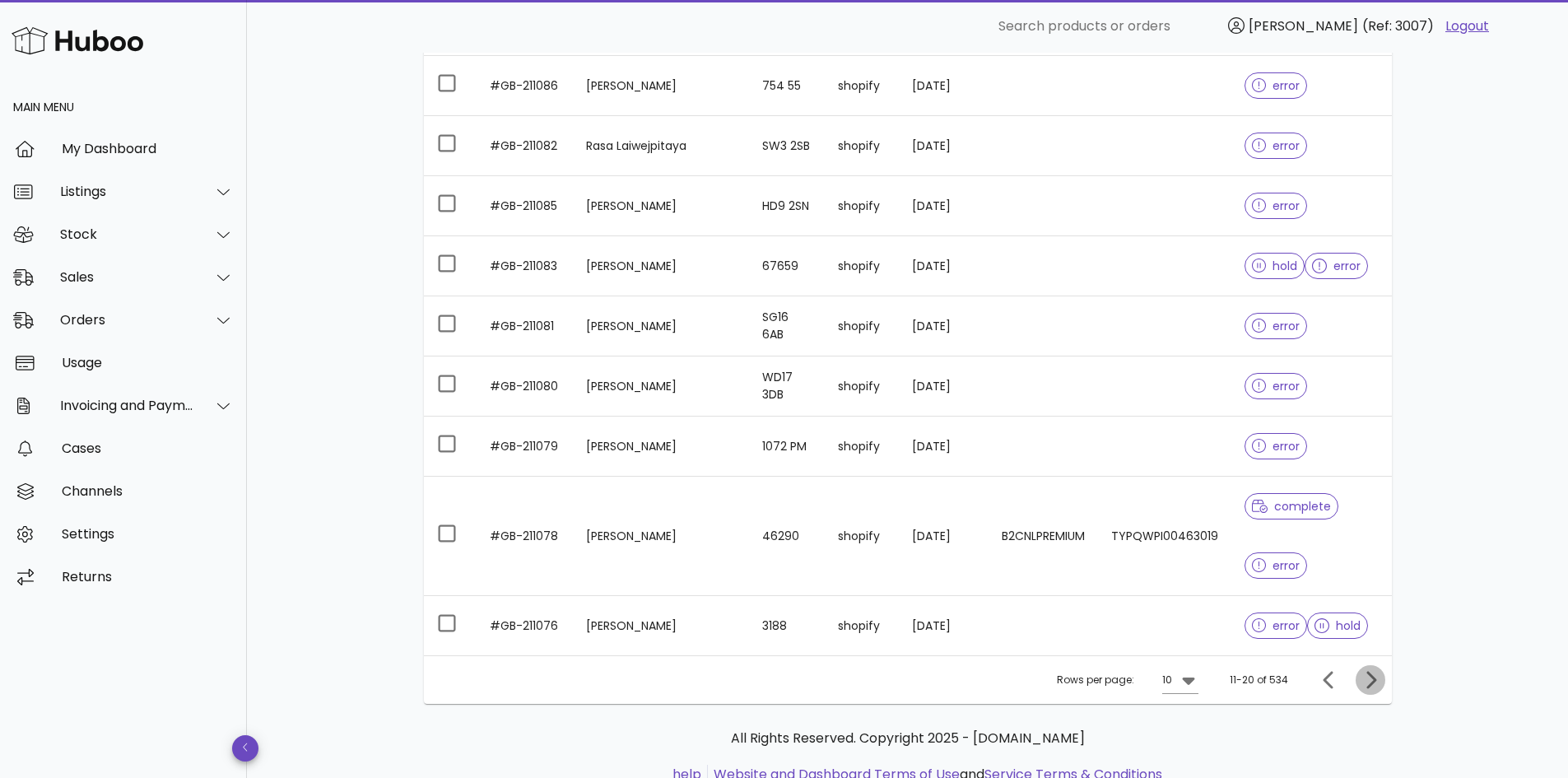
click at [1370, 675] on icon "Next page" at bounding box center [1371, 680] width 10 height 17
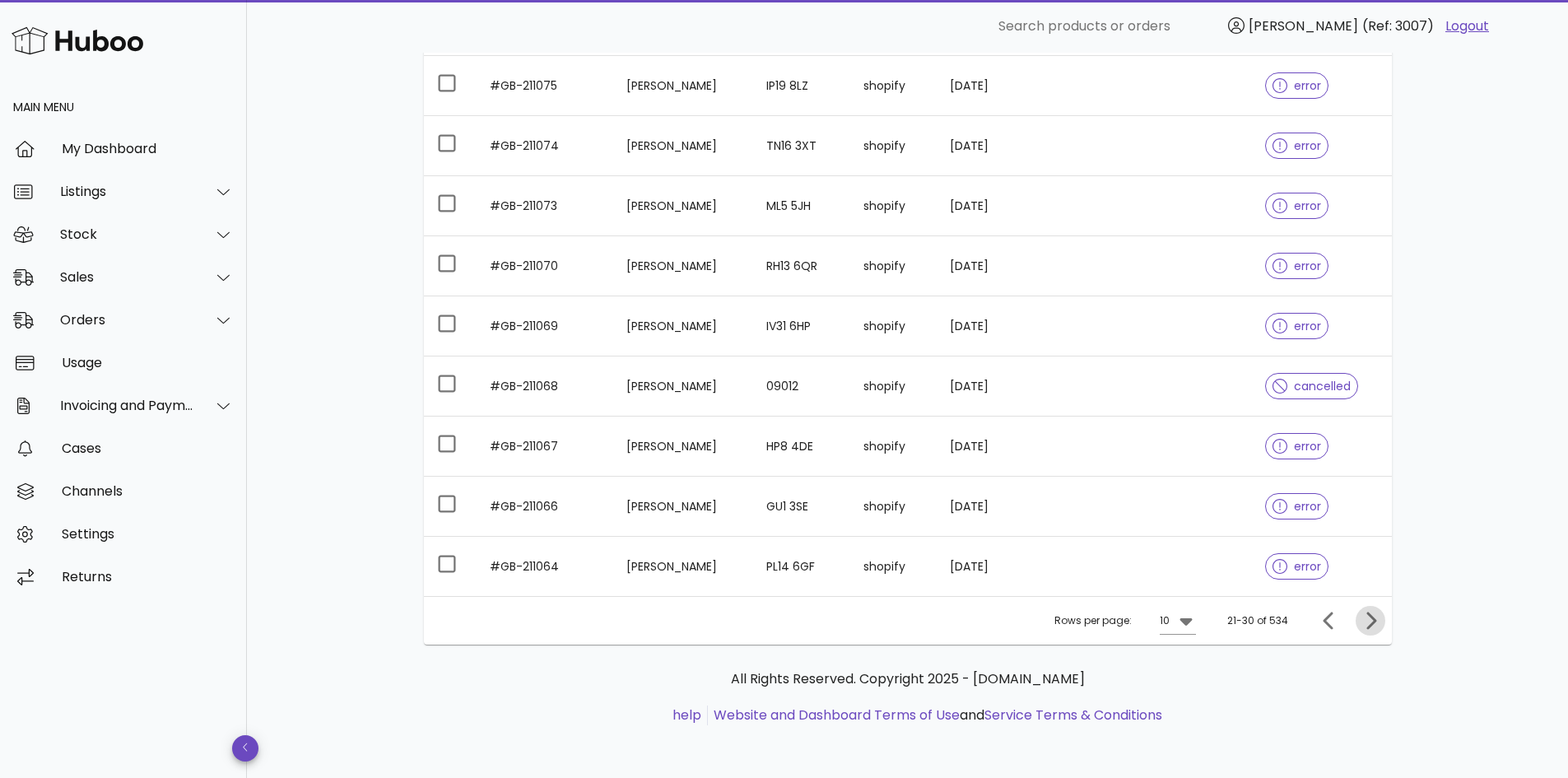
click at [1372, 625] on icon "Next page" at bounding box center [1371, 620] width 10 height 17
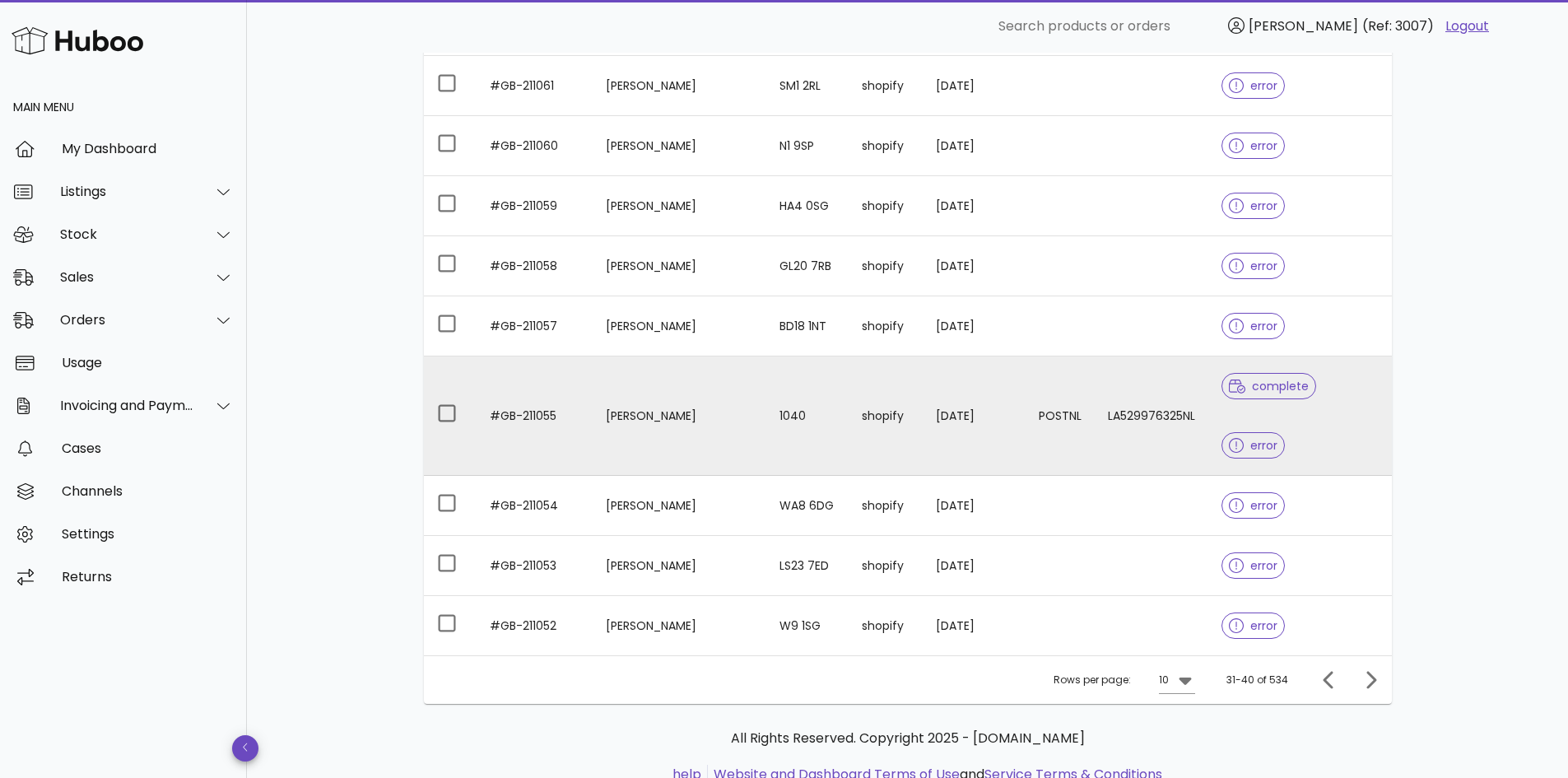
click at [662, 390] on td "Zuzana Pucha" at bounding box center [679, 416] width 174 height 119
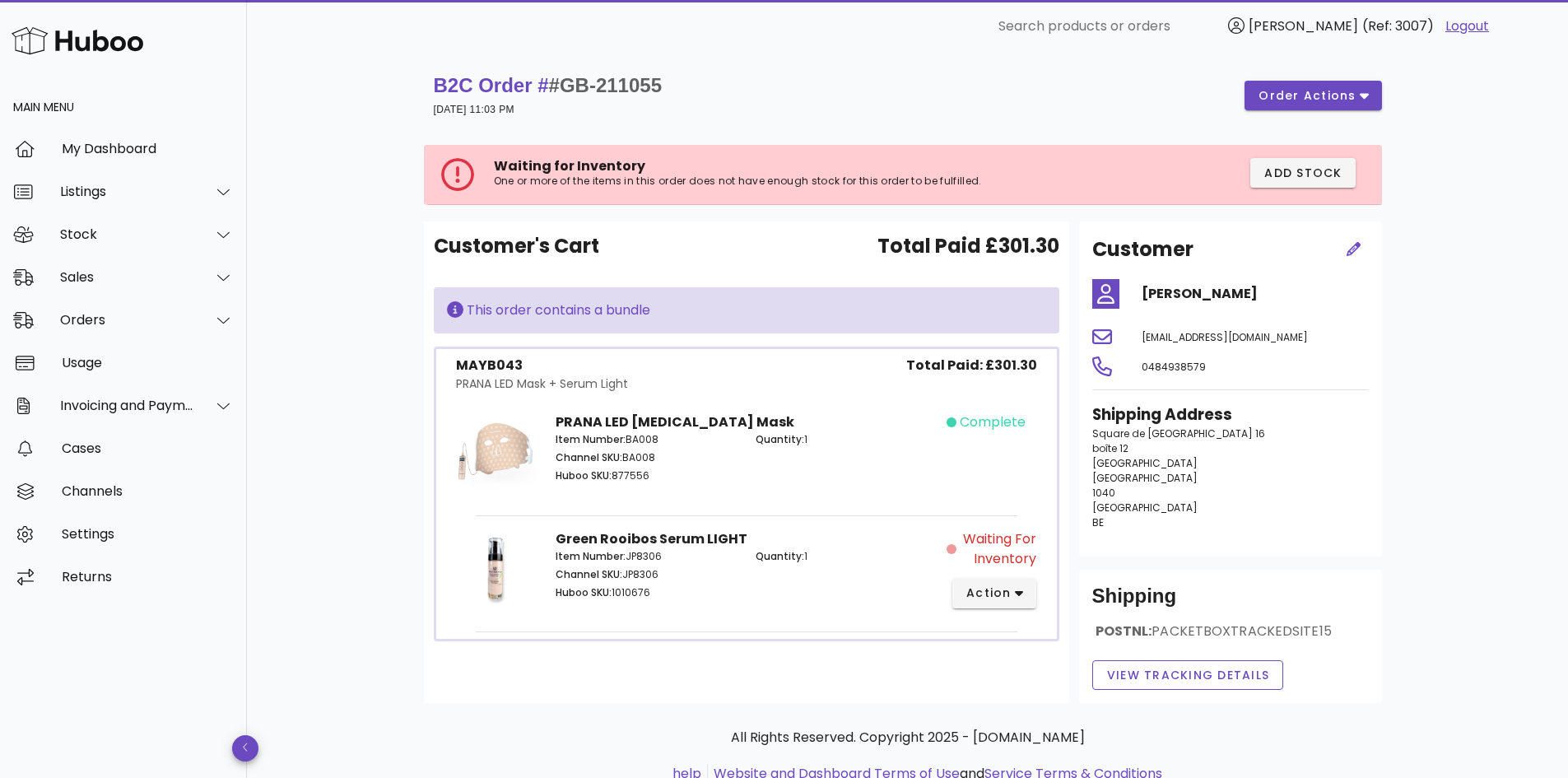
click at [640, 595] on p "Huboo SKU: 1010676" at bounding box center [646, 594] width 181 height 15
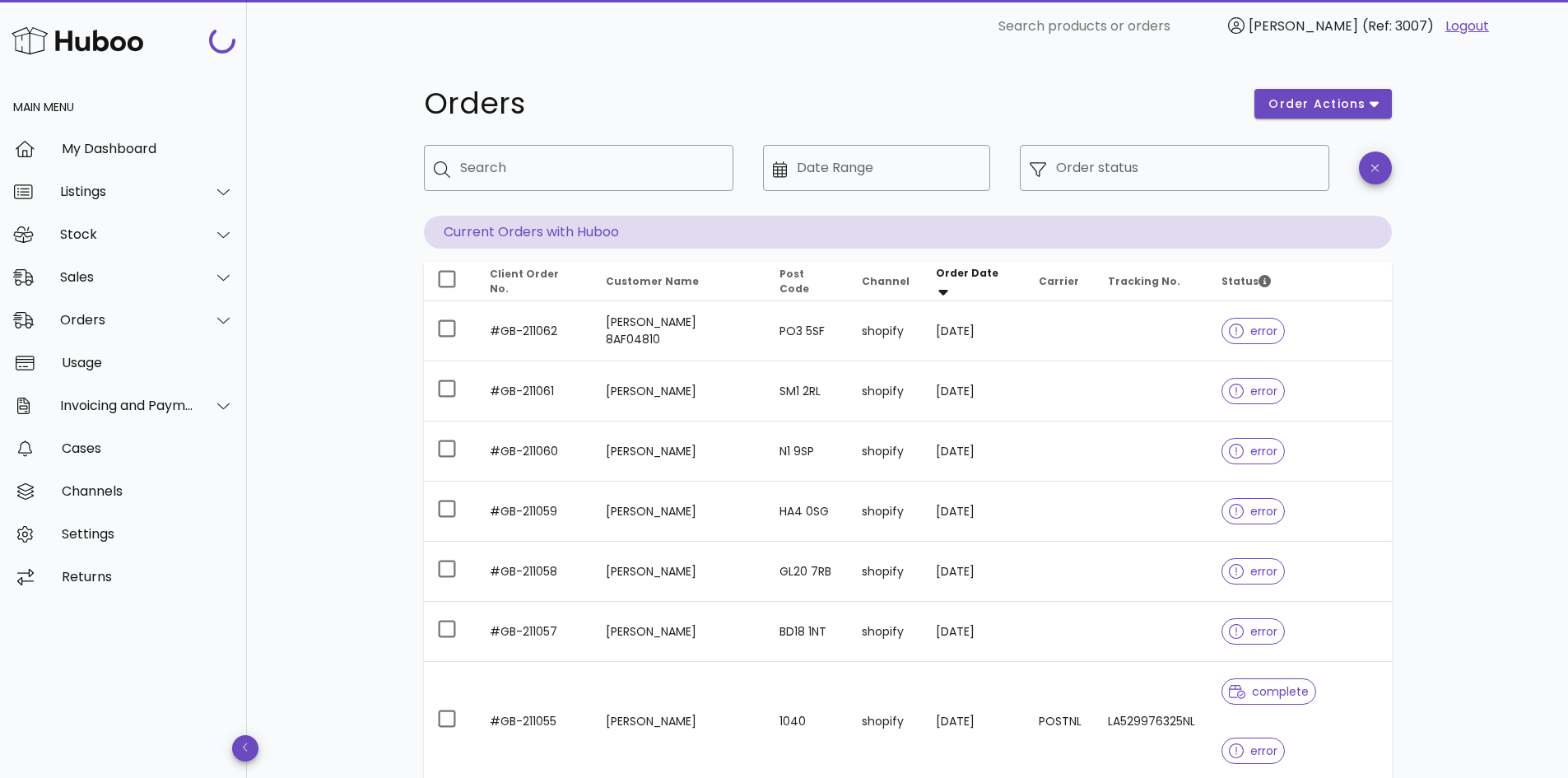
scroll to position [306, 0]
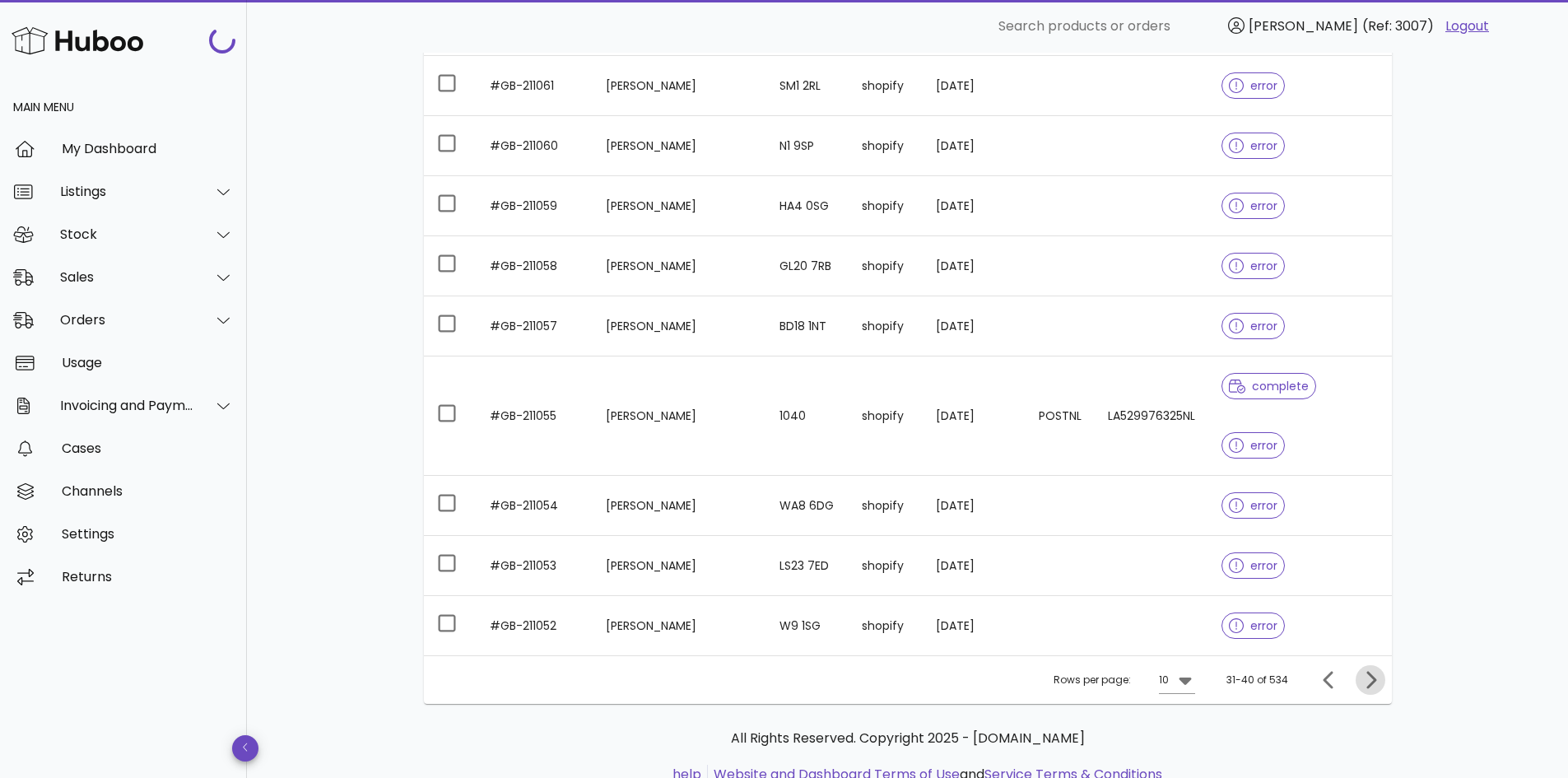
click at [1372, 671] on icon "Next page" at bounding box center [1371, 680] width 10 height 17
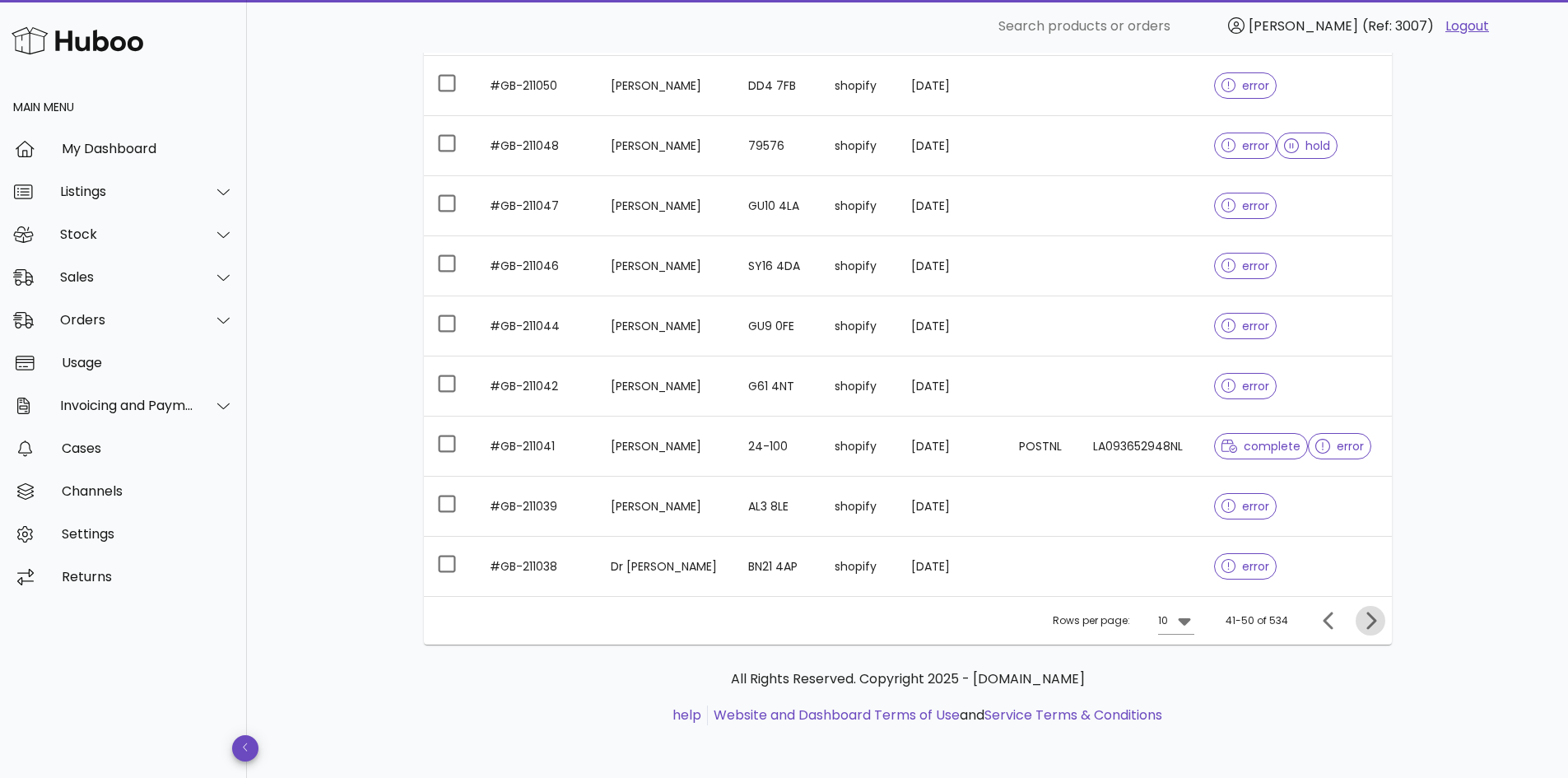
click at [1373, 626] on icon "Next page" at bounding box center [1370, 620] width 20 height 20
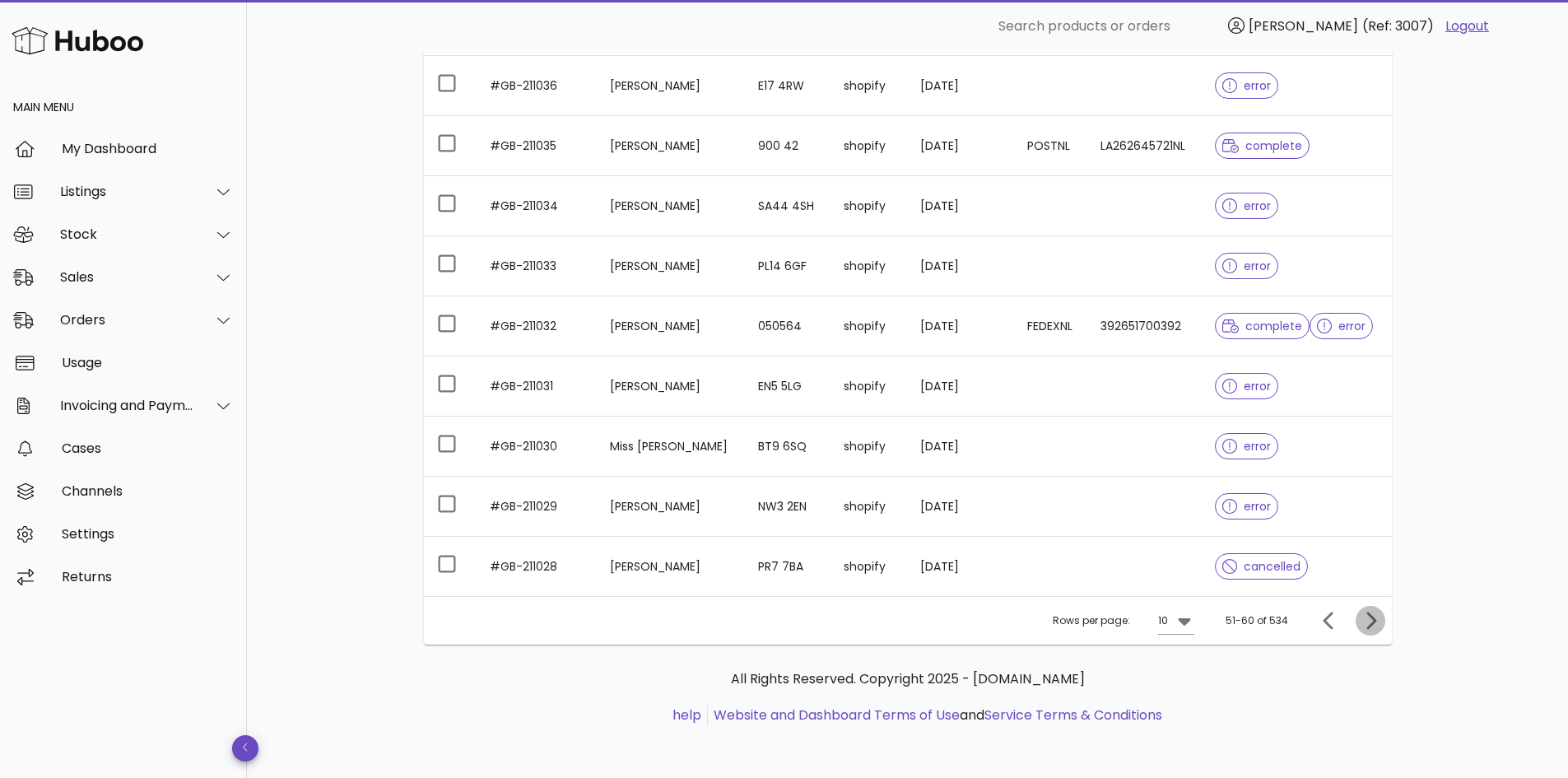
click at [1373, 626] on icon "Next page" at bounding box center [1370, 620] width 20 height 20
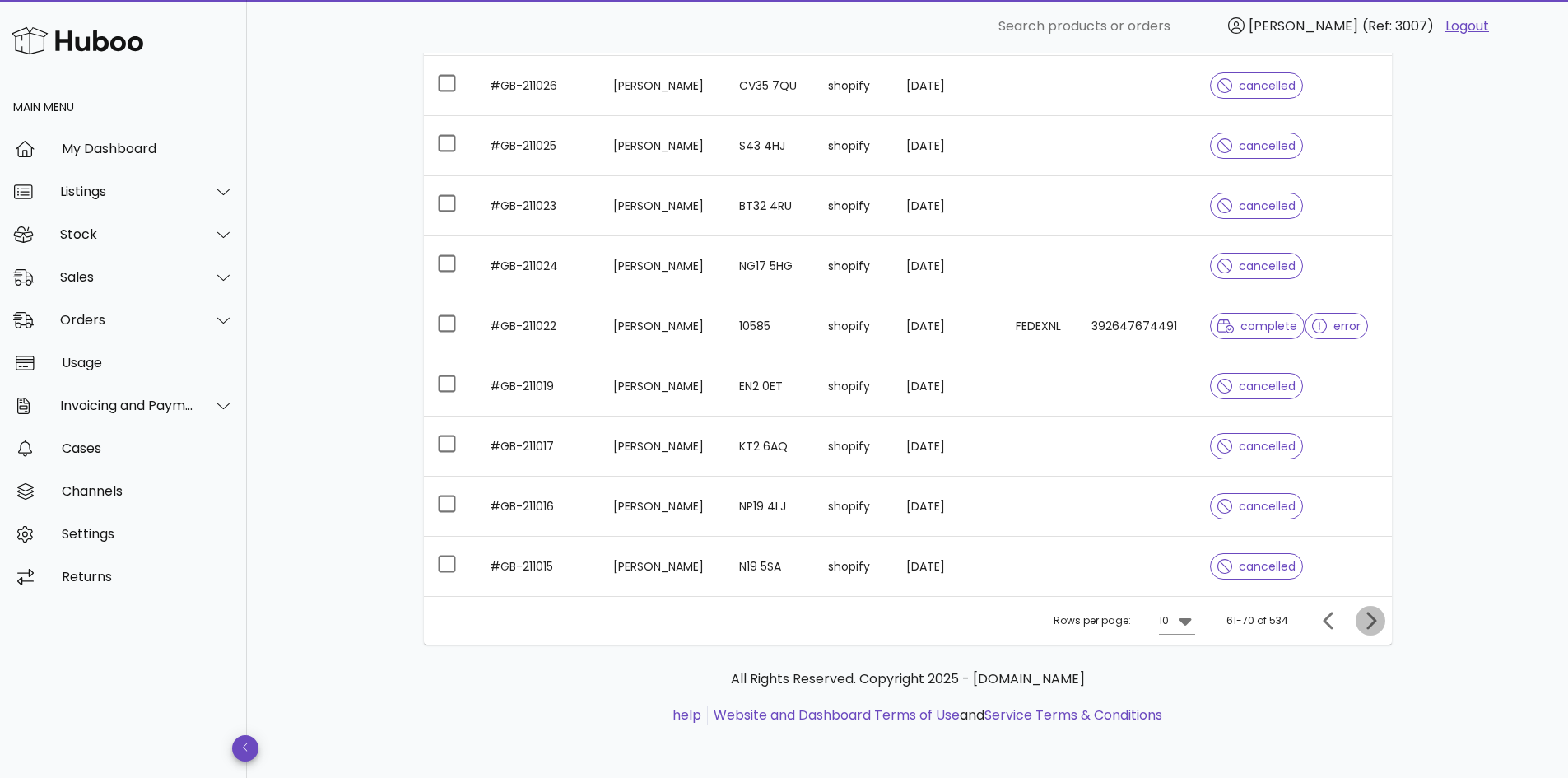
click at [1372, 625] on icon "Next page" at bounding box center [1371, 620] width 10 height 17
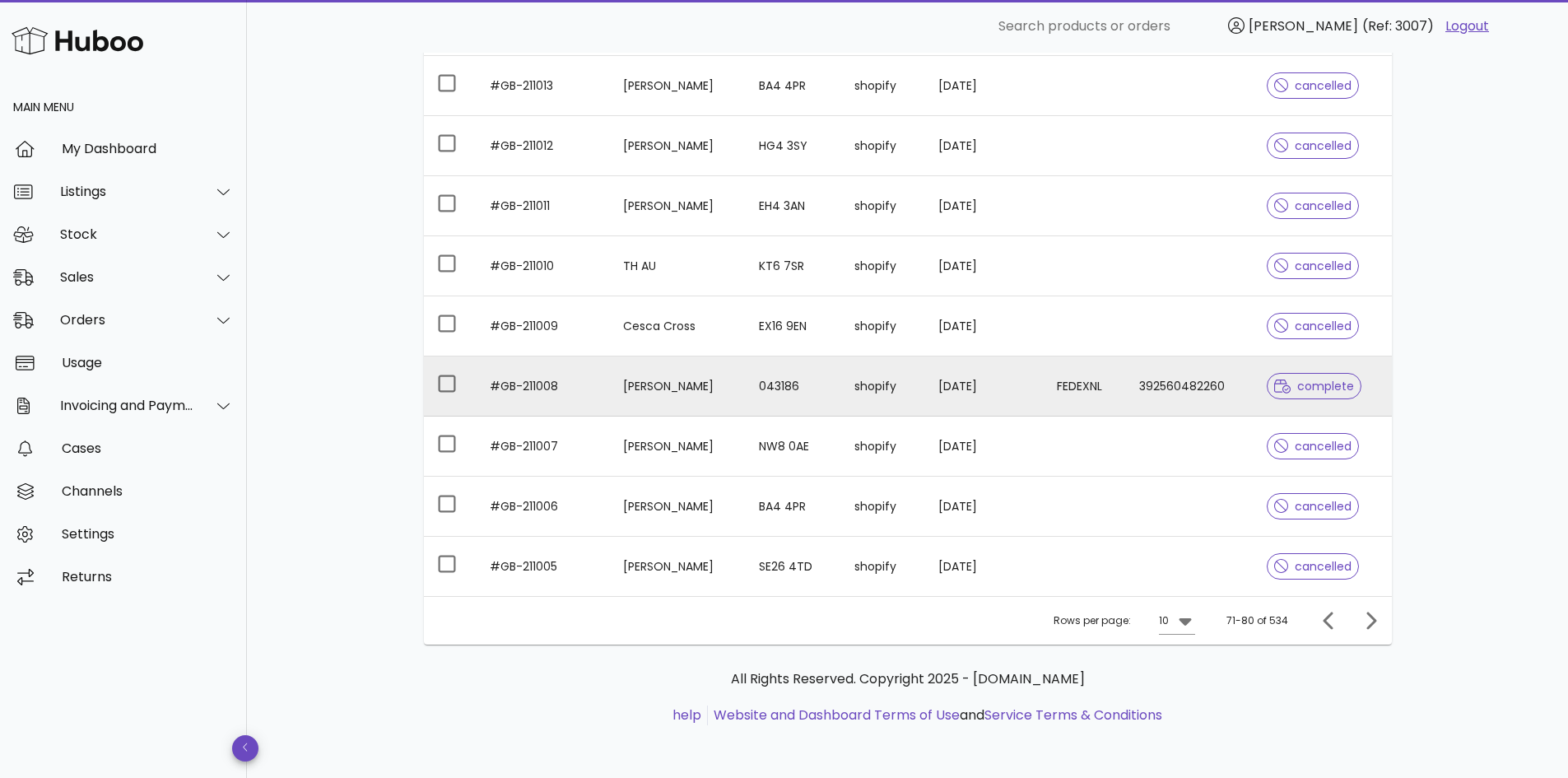
click at [640, 394] on td "Irina Calomir" at bounding box center [677, 386] width 137 height 60
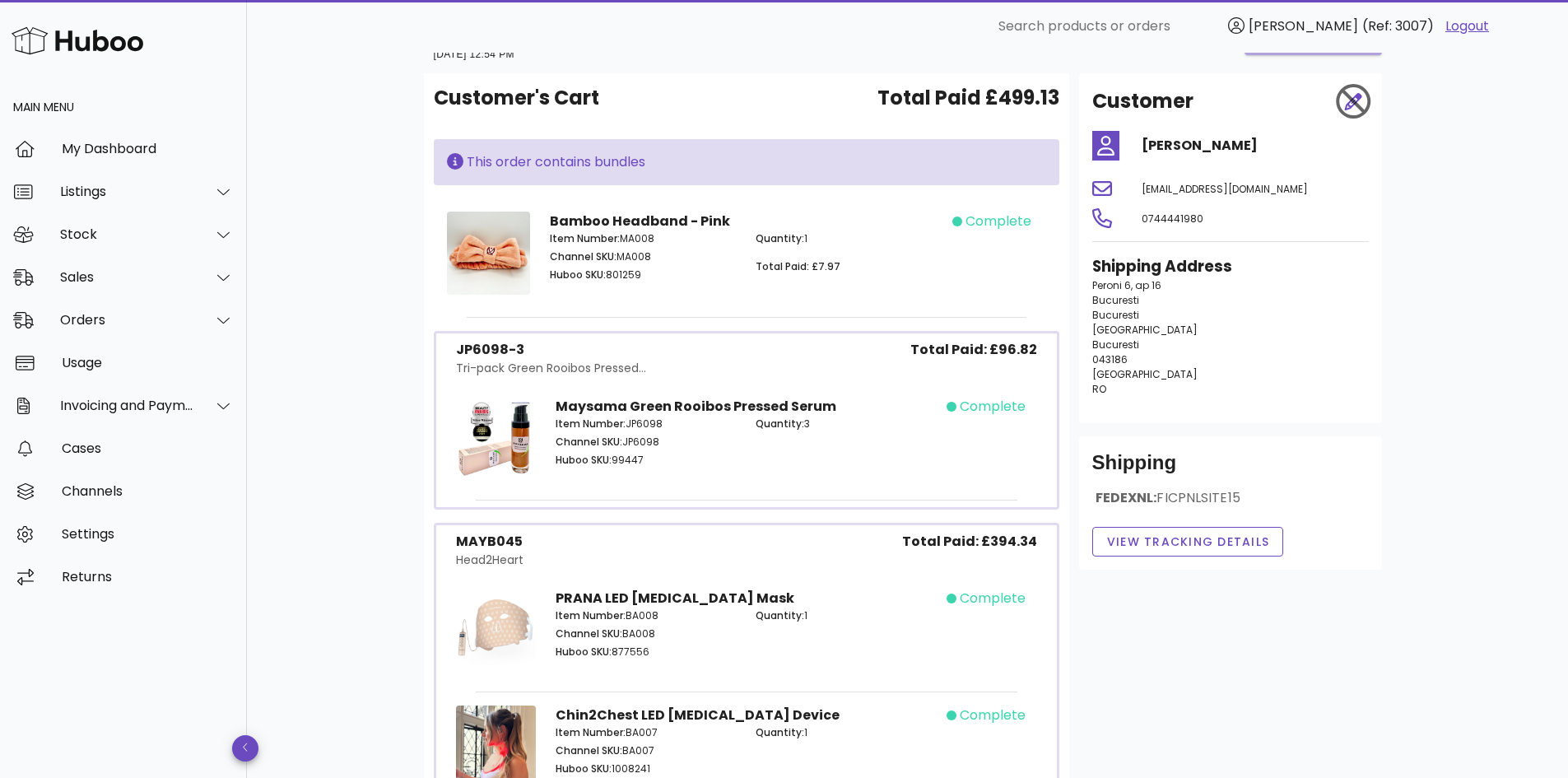
scroll to position [82, 0]
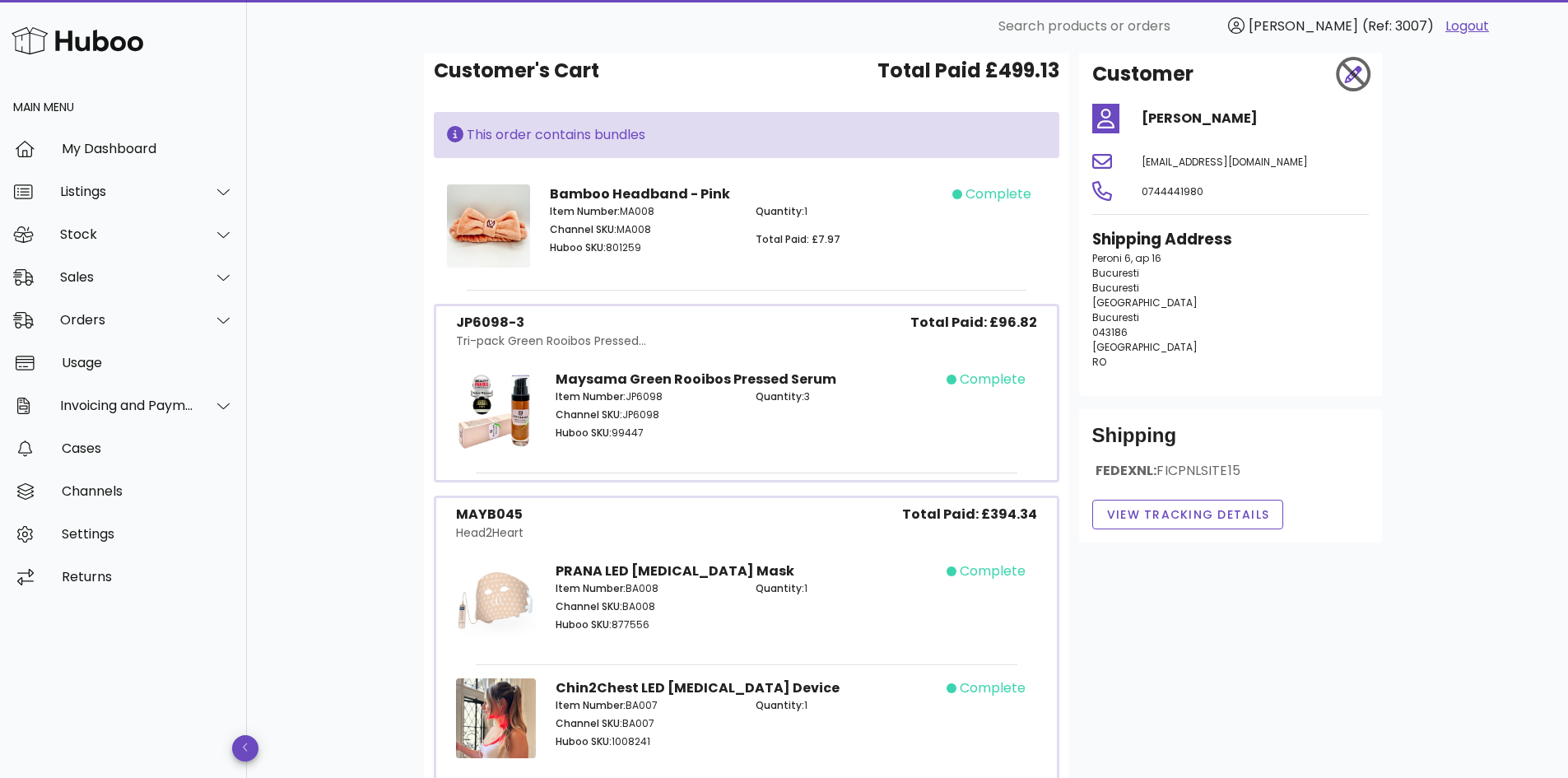
drag, startPoint x: 615, startPoint y: 433, endPoint x: 651, endPoint y: 437, distance: 36.2
click at [651, 437] on p "Huboo SKU: 99447" at bounding box center [646, 433] width 181 height 15
copy p "99447"
click at [521, 394] on img at bounding box center [496, 410] width 80 height 80
click at [607, 404] on p "Item Number: JP6098" at bounding box center [646, 397] width 181 height 15
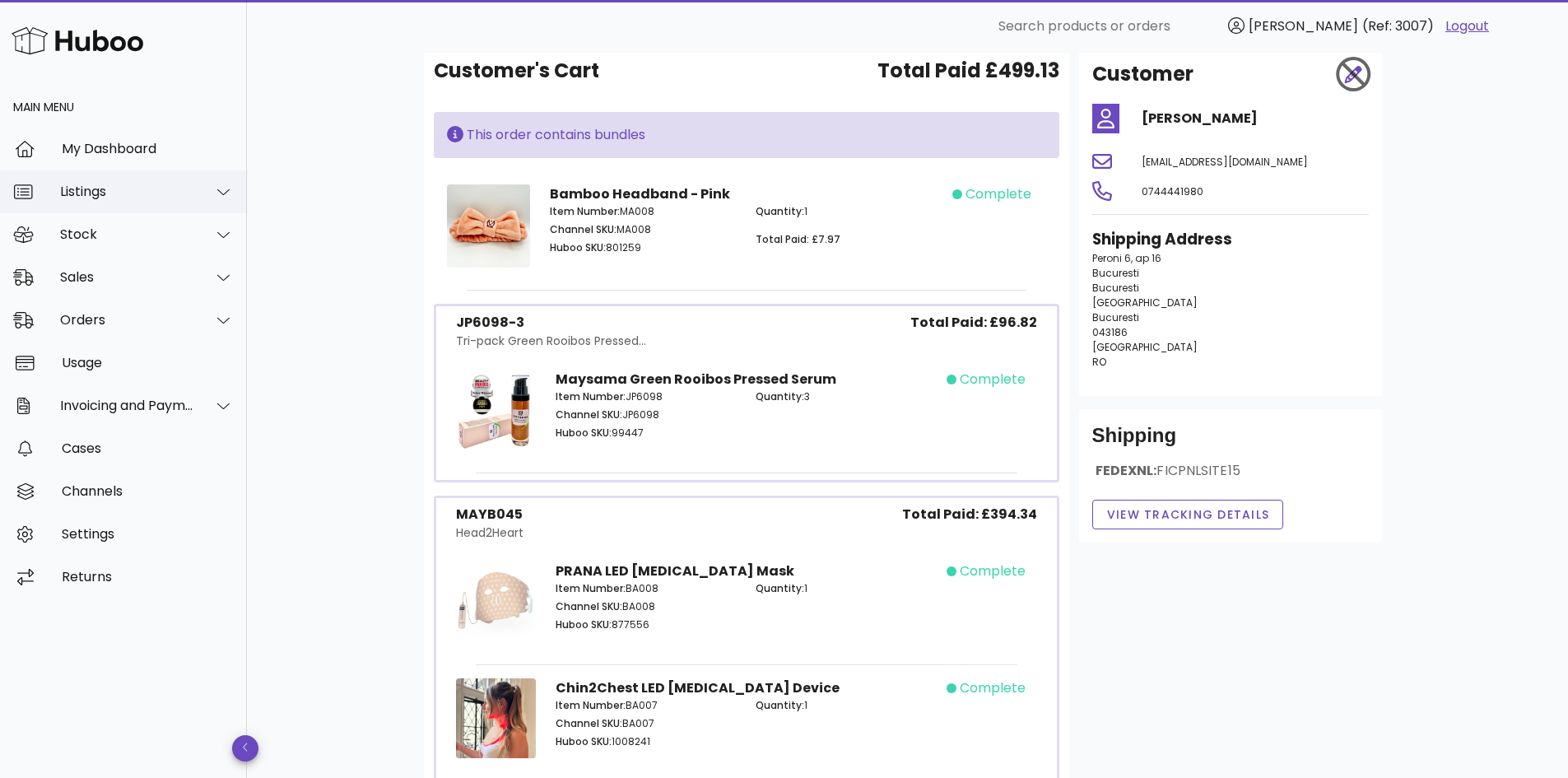
click at [98, 194] on div "Listings" at bounding box center [127, 191] width 134 height 15
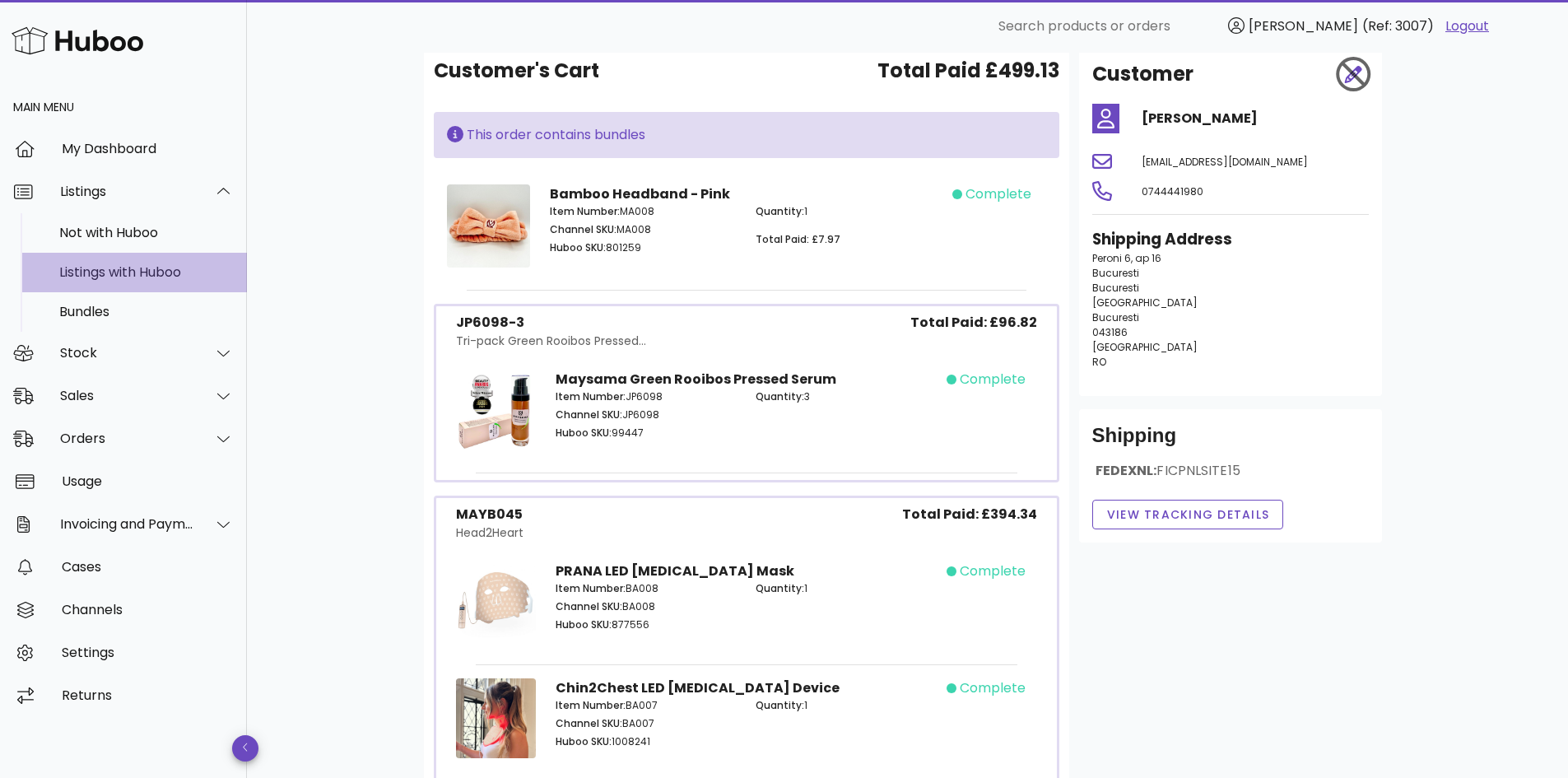
click at [116, 268] on div "Listings with Huboo" at bounding box center [146, 272] width 175 height 15
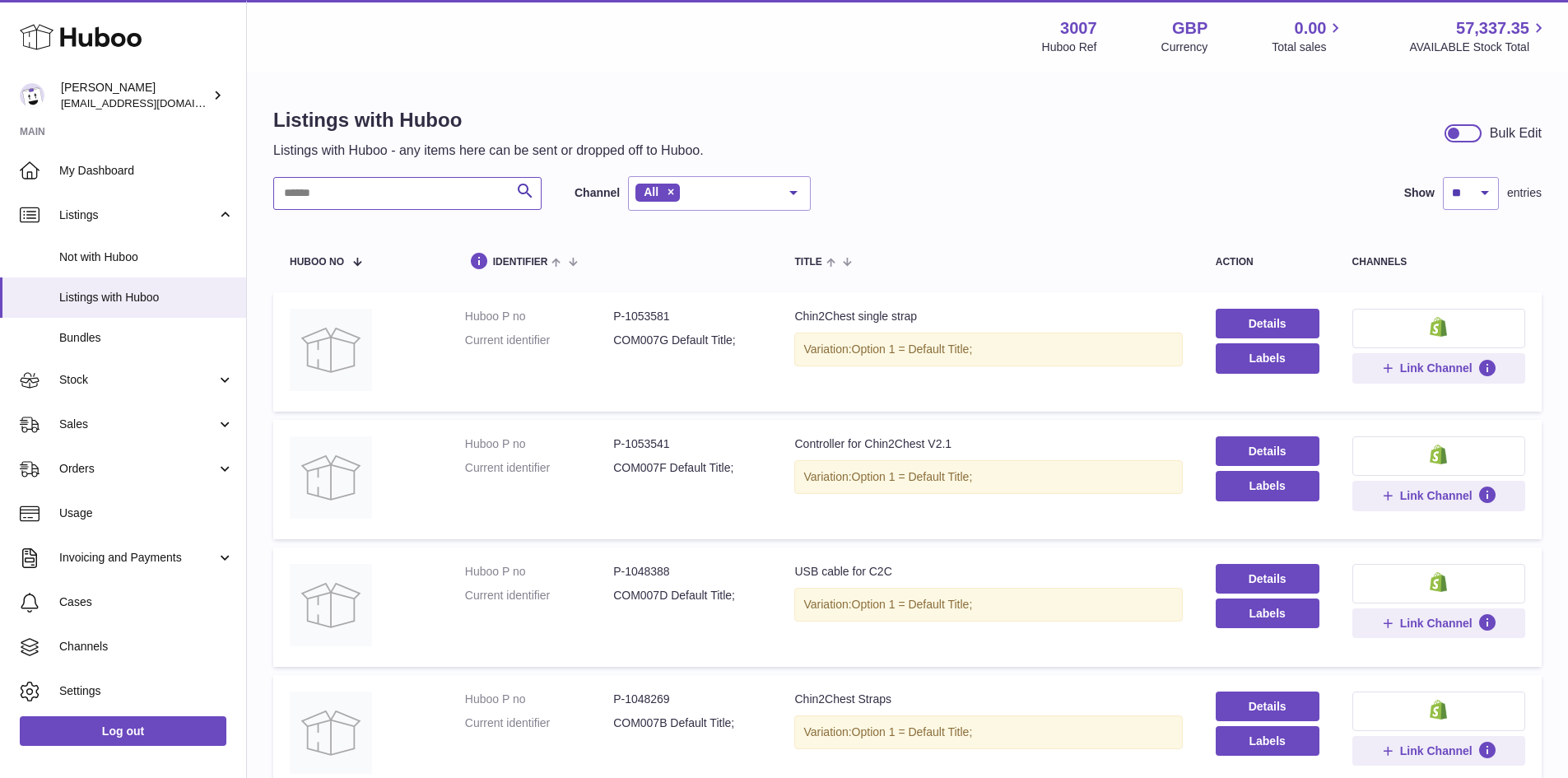
click at [338, 193] on input "text" at bounding box center [407, 193] width 268 height 32
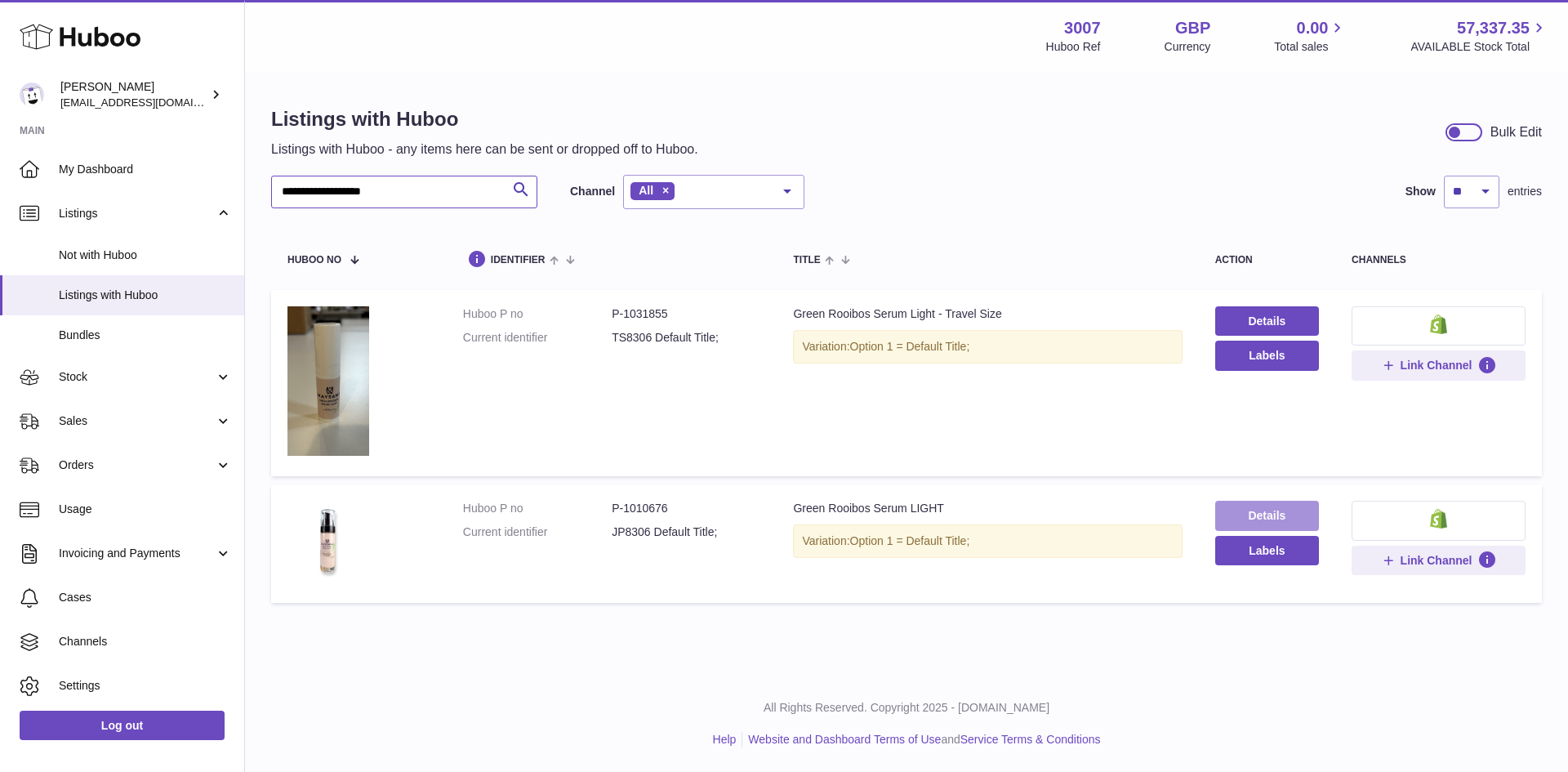
type input "**********"
click at [1268, 516] on link "Details" at bounding box center [1267, 515] width 103 height 29
click at [1267, 354] on button "Labels" at bounding box center [1267, 355] width 103 height 29
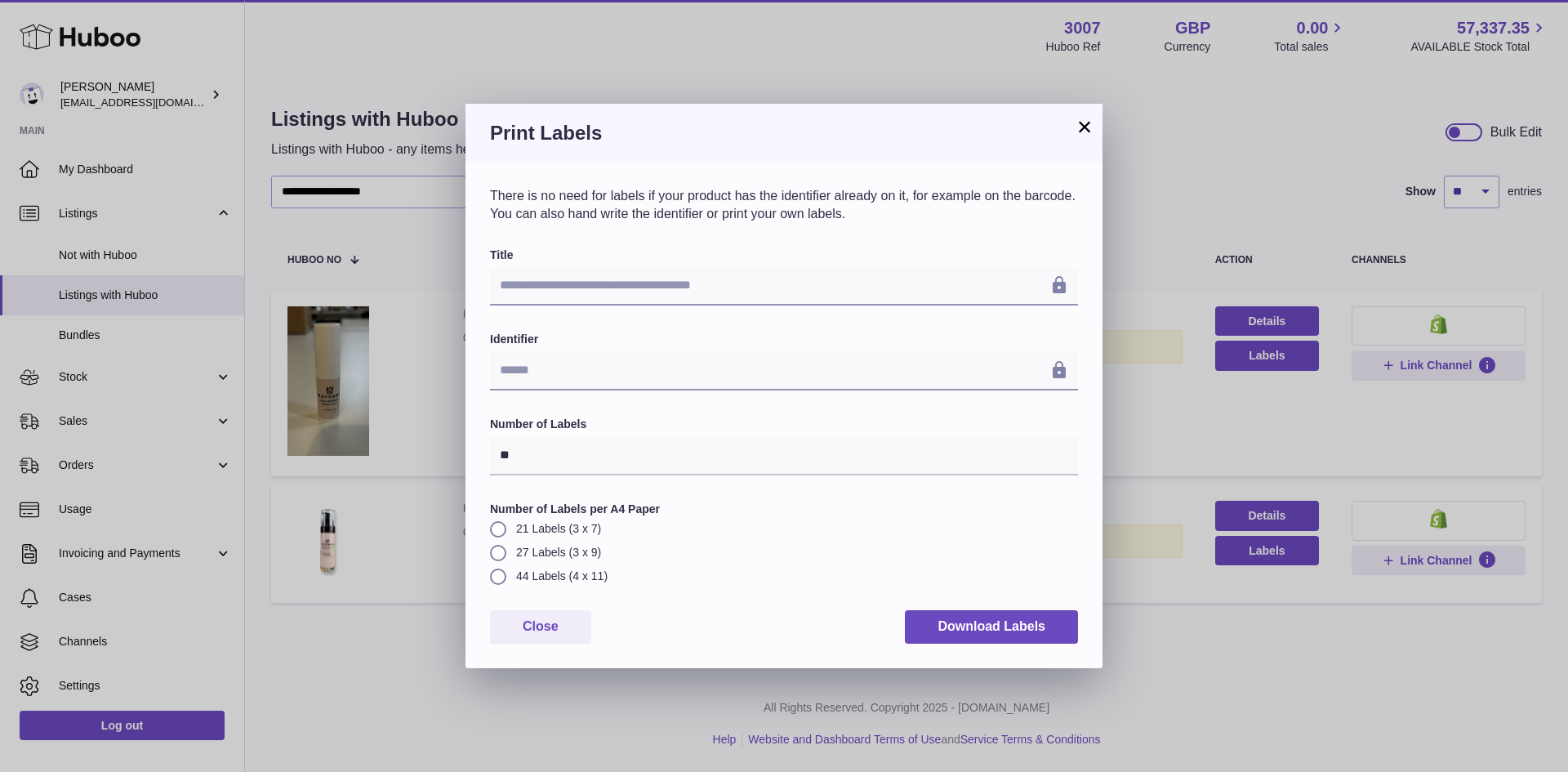
click at [1082, 127] on button "×" at bounding box center [1085, 126] width 20 height 20
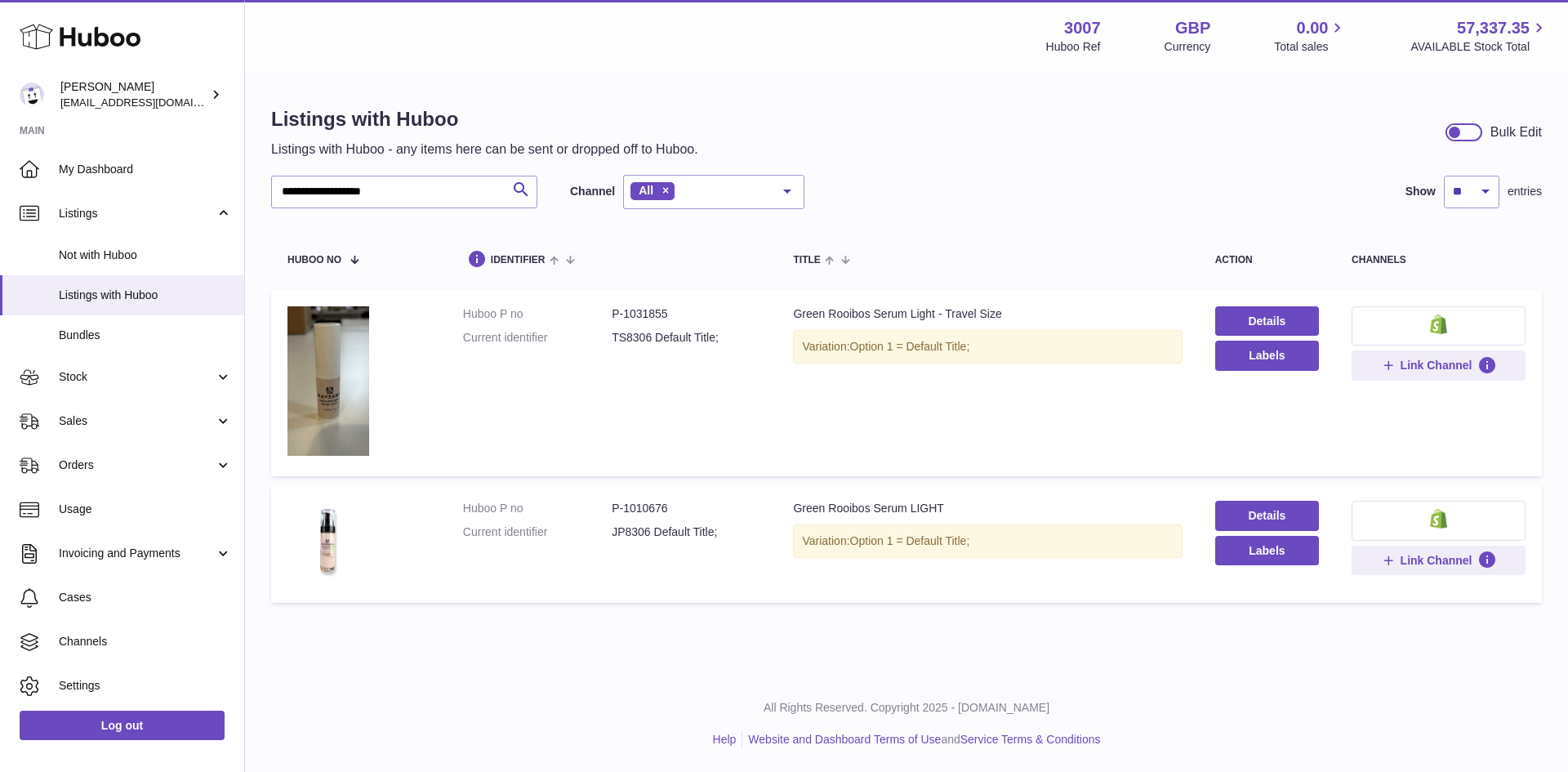
click at [648, 508] on dd "P-1010676" at bounding box center [685, 508] width 149 height 15
copy dd "1010676"
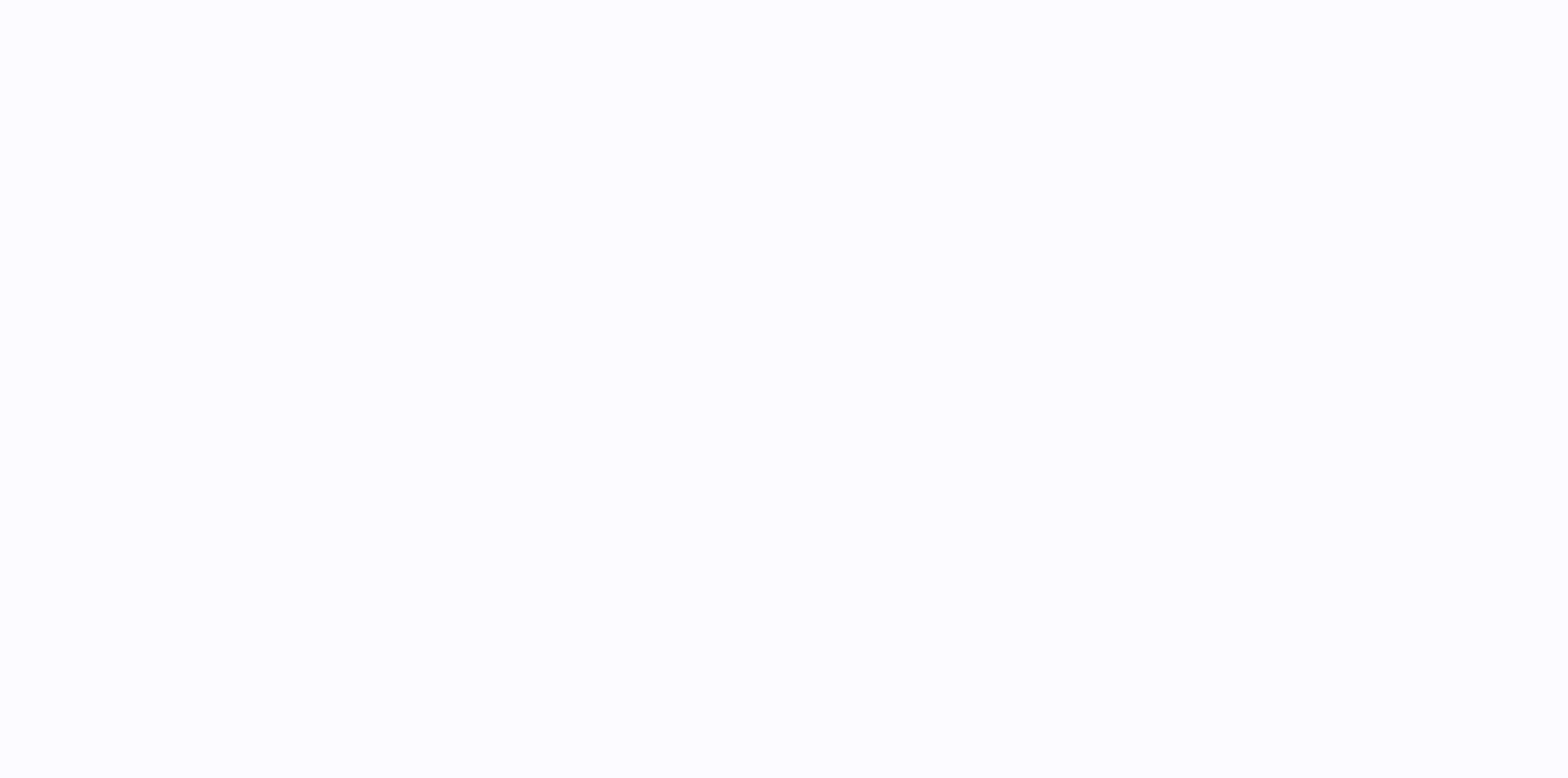
select select "***"
select select "****"
